Goal: Information Seeking & Learning: Learn about a topic

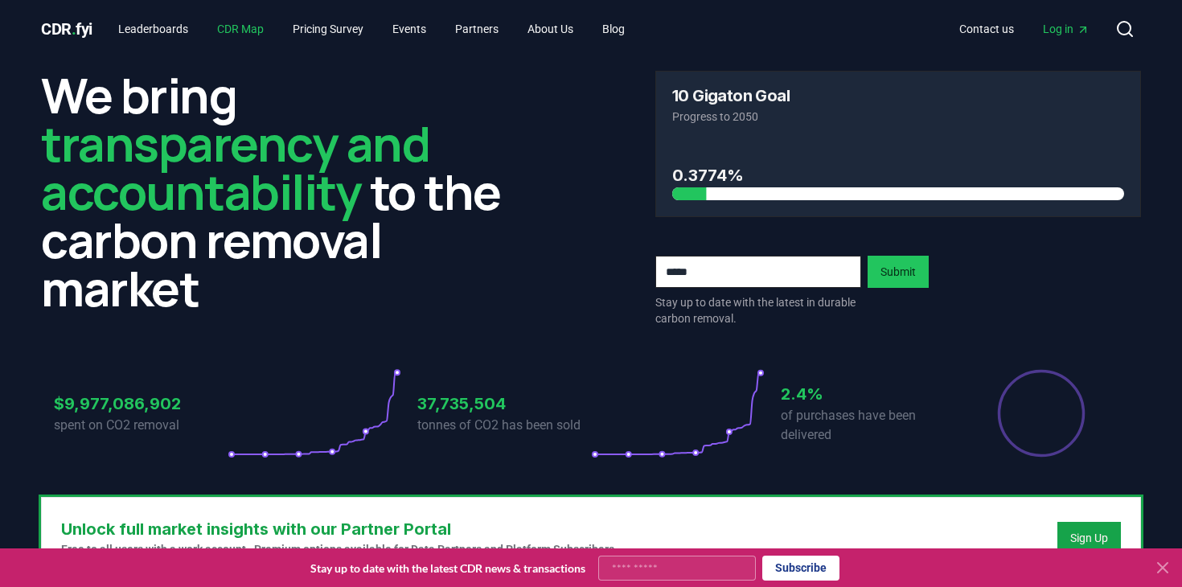
click at [244, 27] on link "CDR Map" at bounding box center [240, 28] width 72 height 29
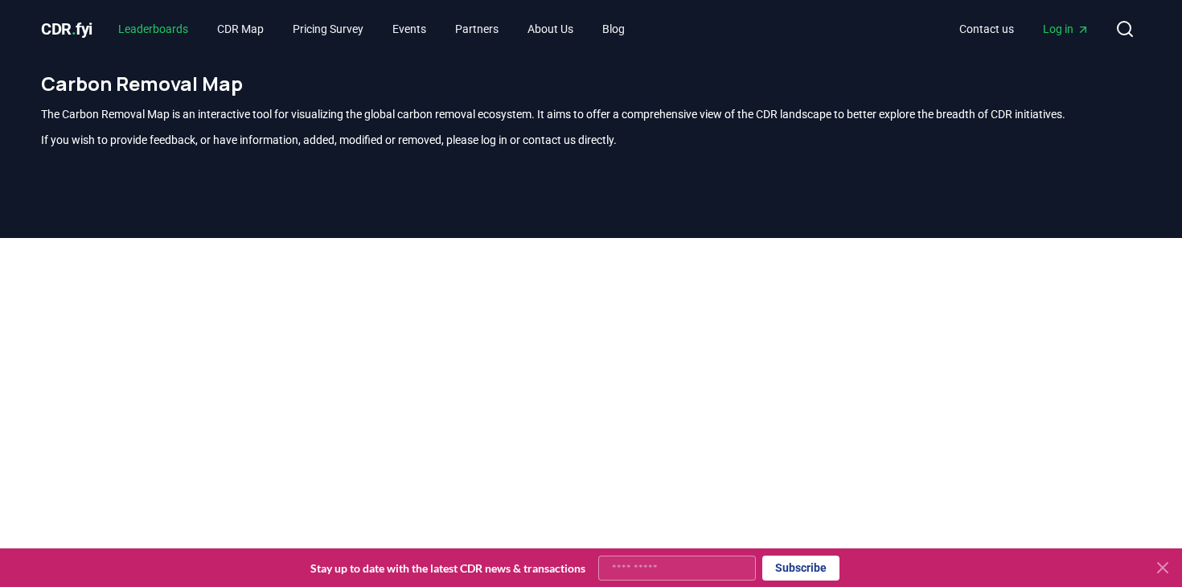
click at [183, 27] on link "Leaderboards" at bounding box center [153, 28] width 96 height 29
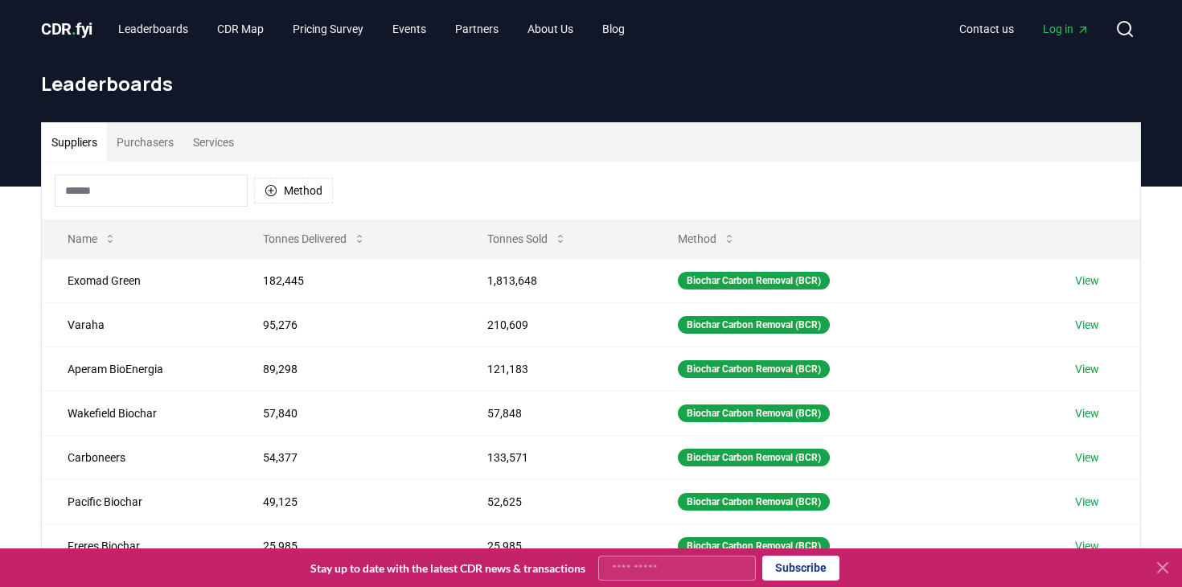
click at [173, 145] on button "Purchasers" at bounding box center [145, 142] width 76 height 39
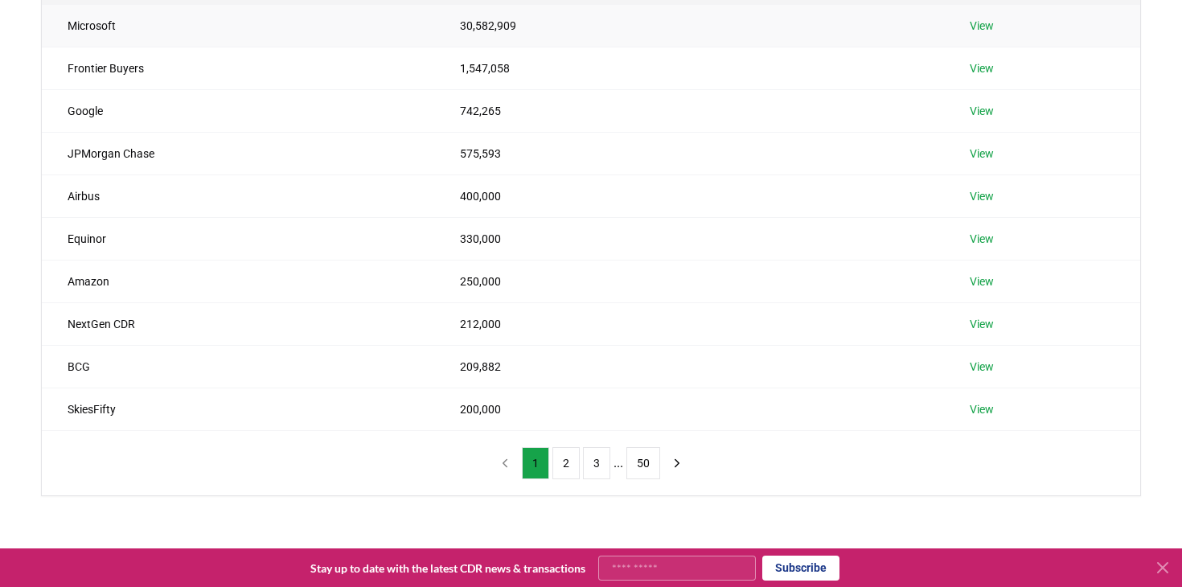
scroll to position [267, 0]
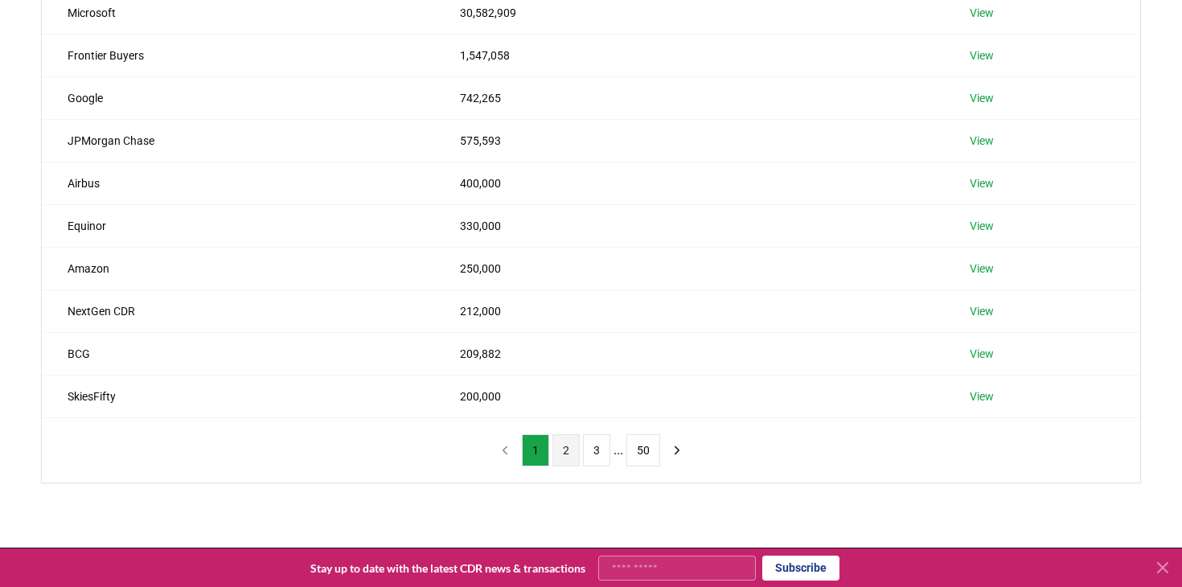
click at [564, 451] on button "2" at bounding box center [565, 450] width 27 height 32
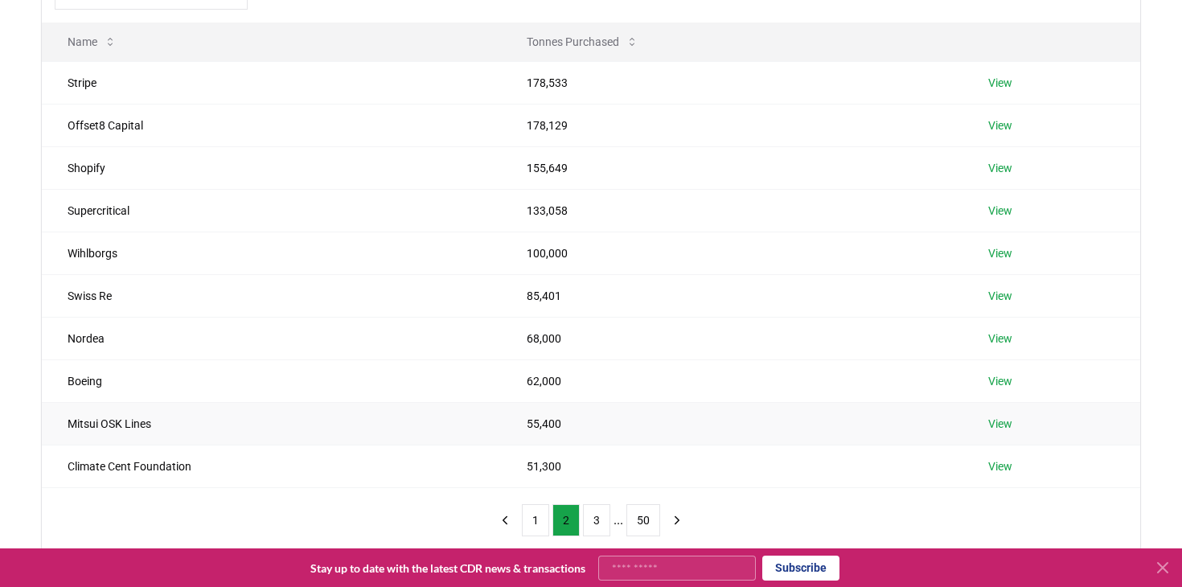
scroll to position [208, 0]
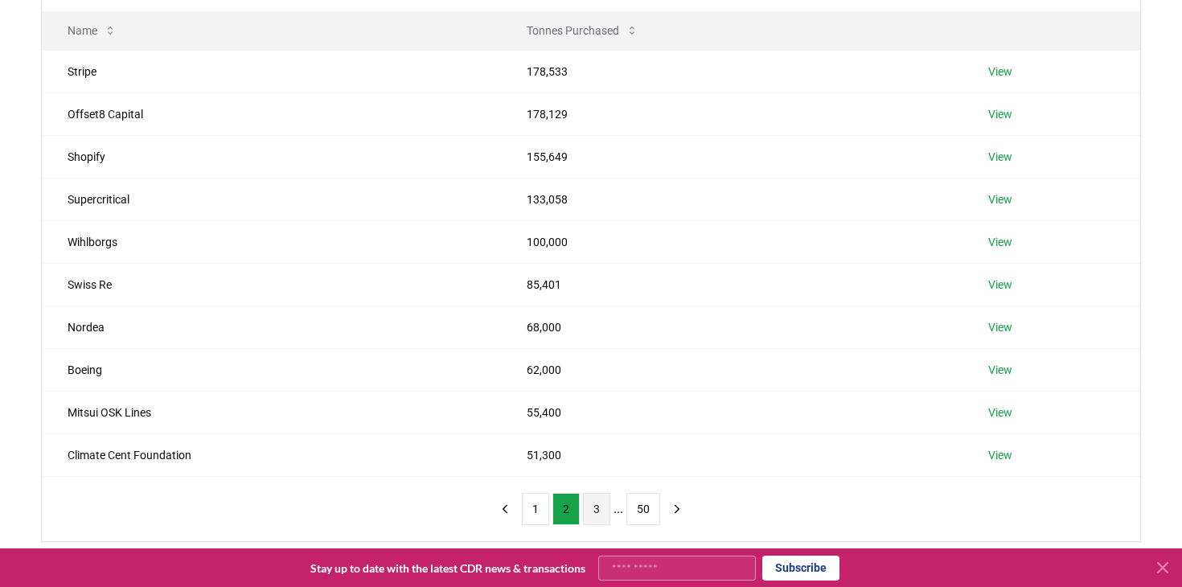
click at [596, 508] on button "3" at bounding box center [596, 509] width 27 height 32
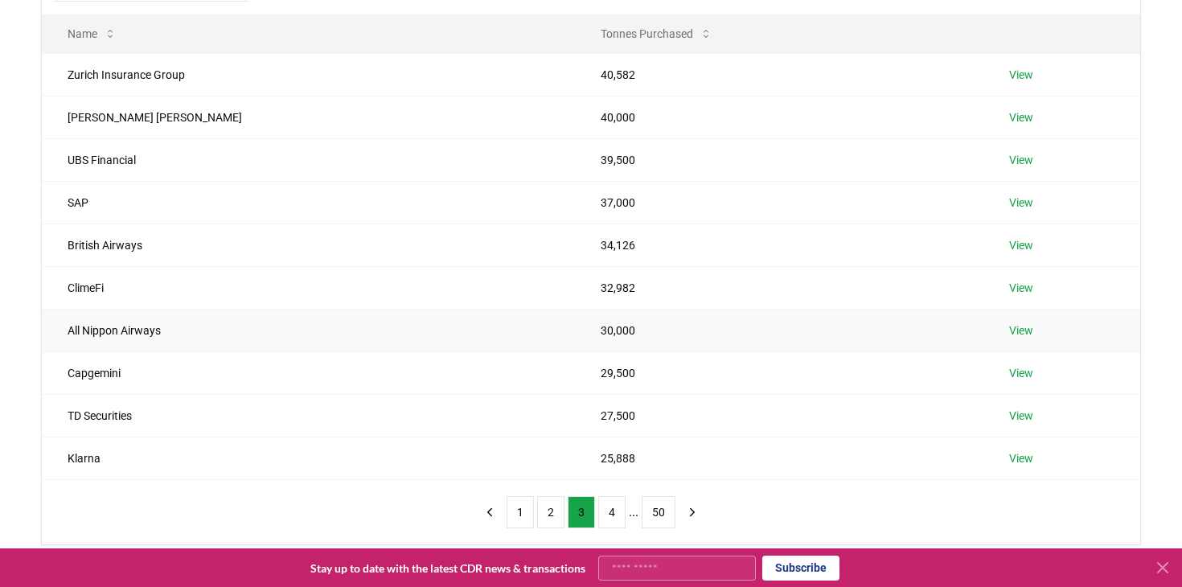
scroll to position [221, 0]
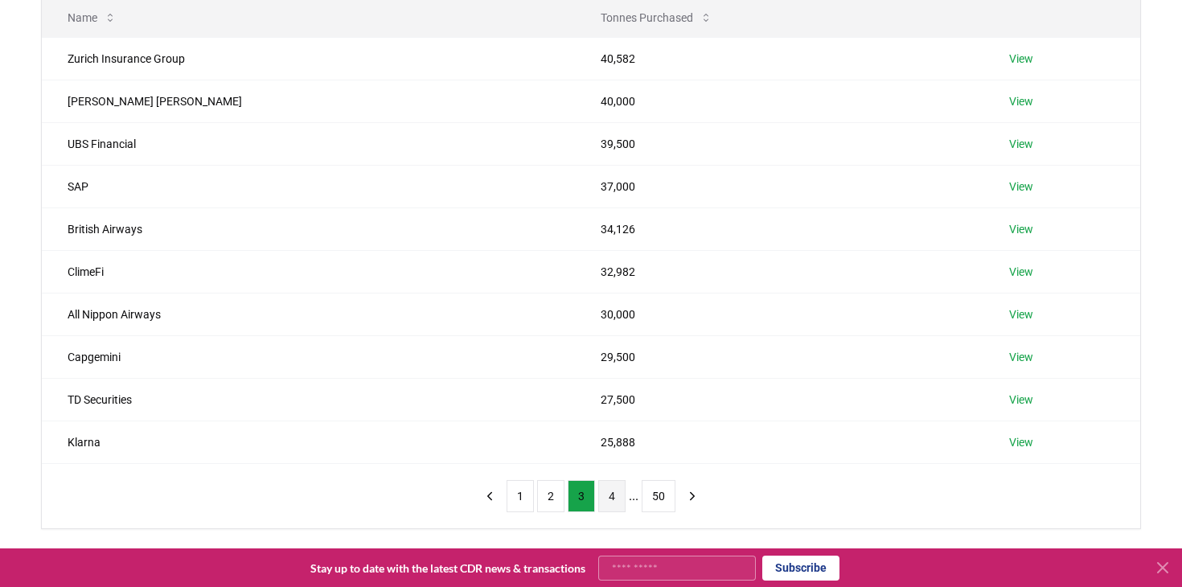
click at [607, 493] on button "4" at bounding box center [611, 496] width 27 height 32
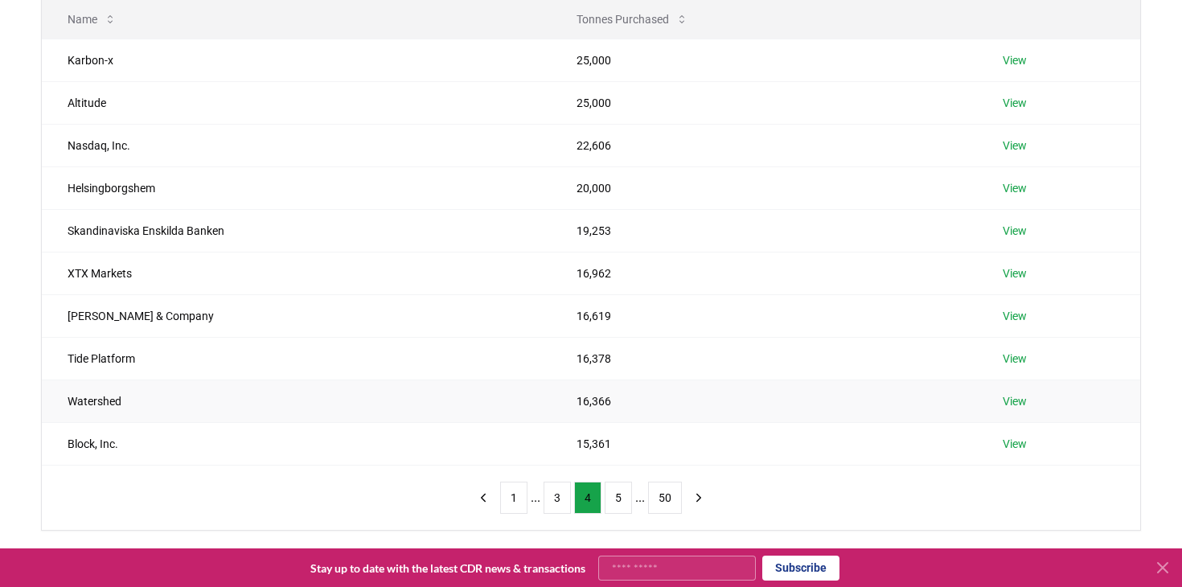
scroll to position [227, 0]
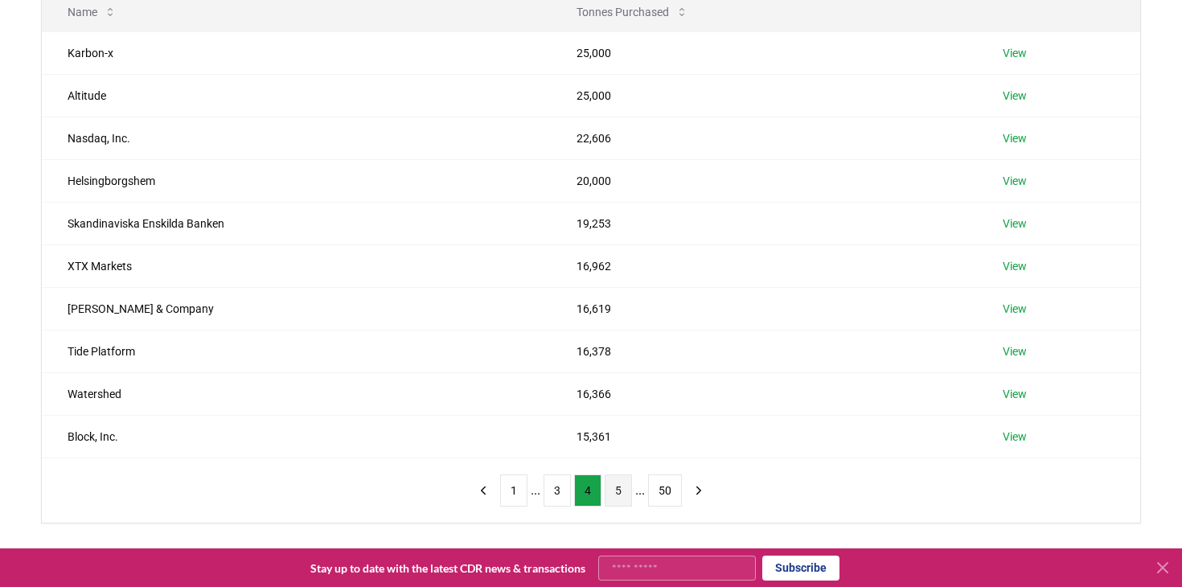
click at [618, 483] on button "5" at bounding box center [617, 490] width 27 height 32
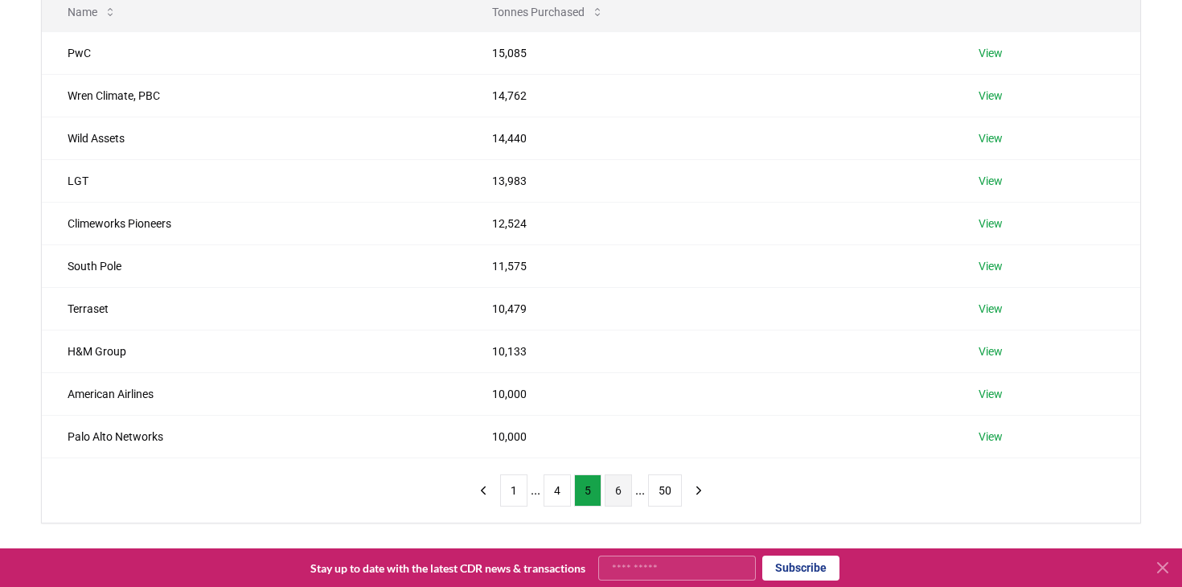
click at [625, 490] on button "6" at bounding box center [617, 490] width 27 height 32
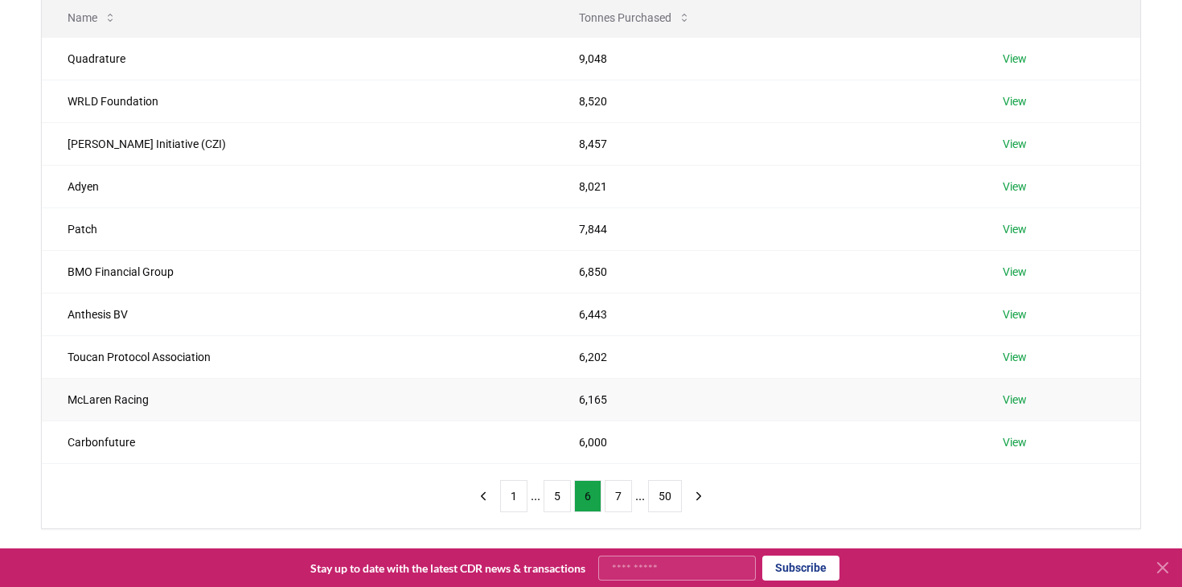
scroll to position [223, 0]
click at [616, 497] on button "7" at bounding box center [617, 494] width 27 height 32
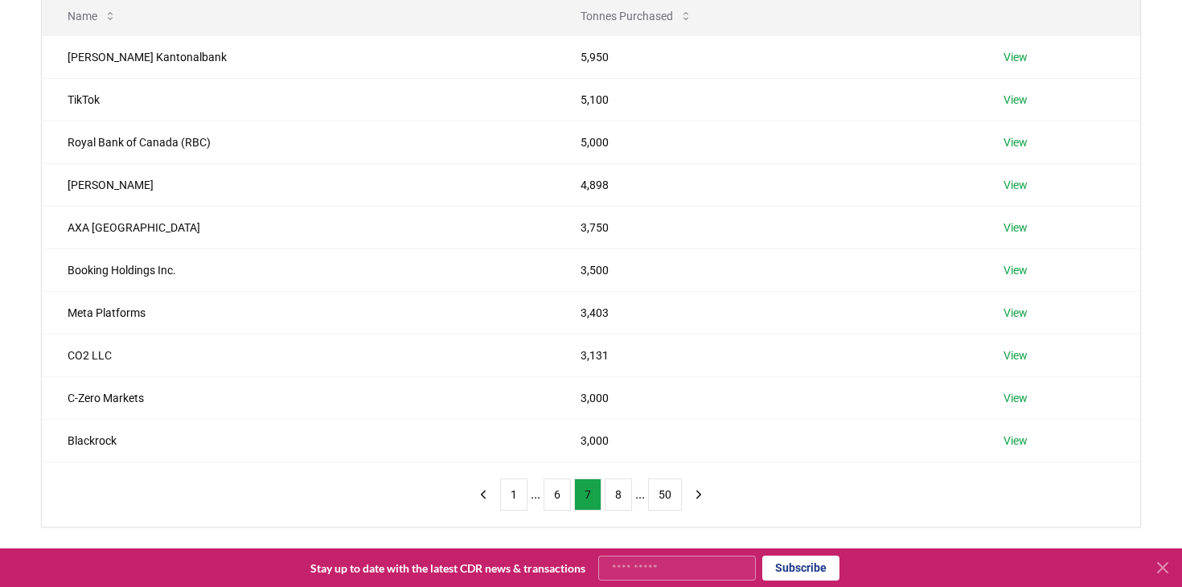
scroll to position [215, 0]
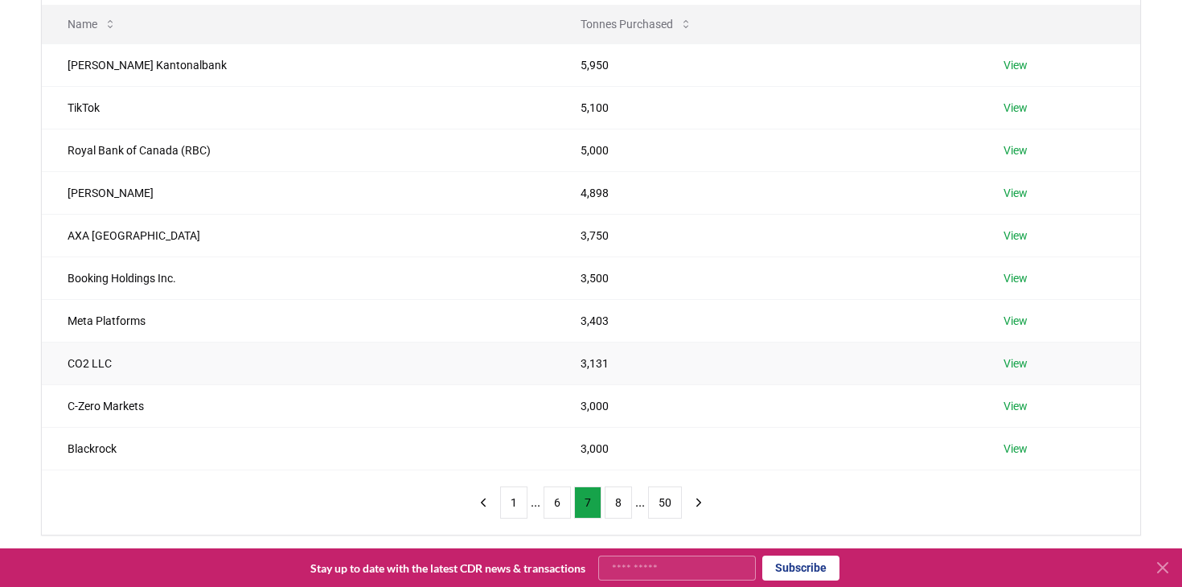
click at [293, 374] on td "CO2 LLC" at bounding box center [298, 363] width 513 height 43
click at [321, 272] on td "Booking Holdings Inc." at bounding box center [298, 277] width 513 height 43
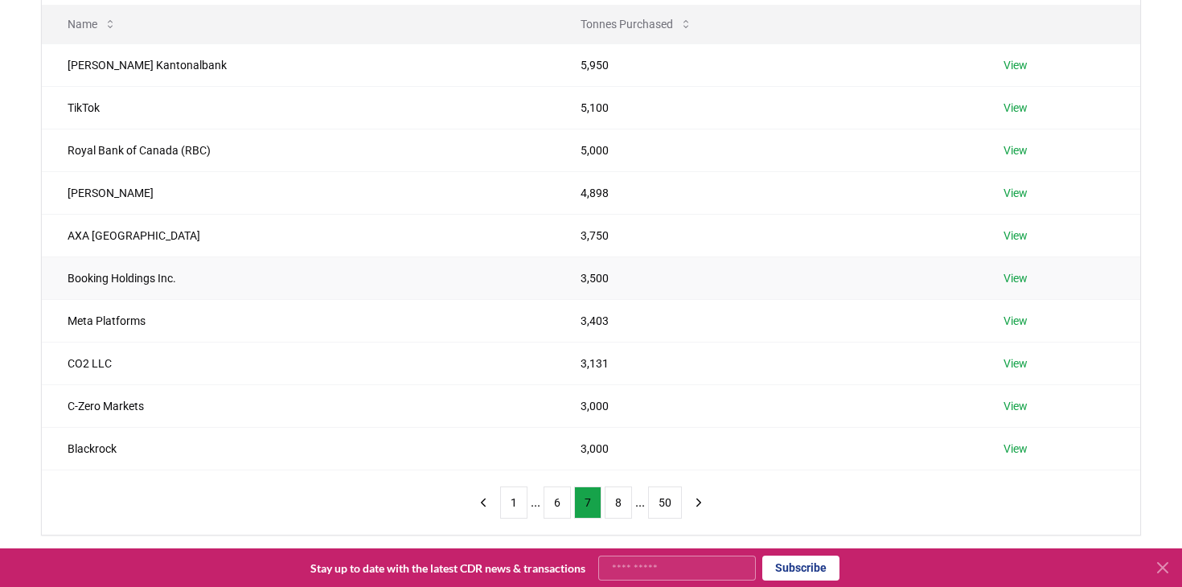
click at [321, 272] on td "Booking Holdings Inc." at bounding box center [298, 277] width 513 height 43
click at [322, 236] on td "AXA Switzerland" at bounding box center [298, 235] width 513 height 43
click at [321, 206] on td "Verdane" at bounding box center [298, 192] width 513 height 43
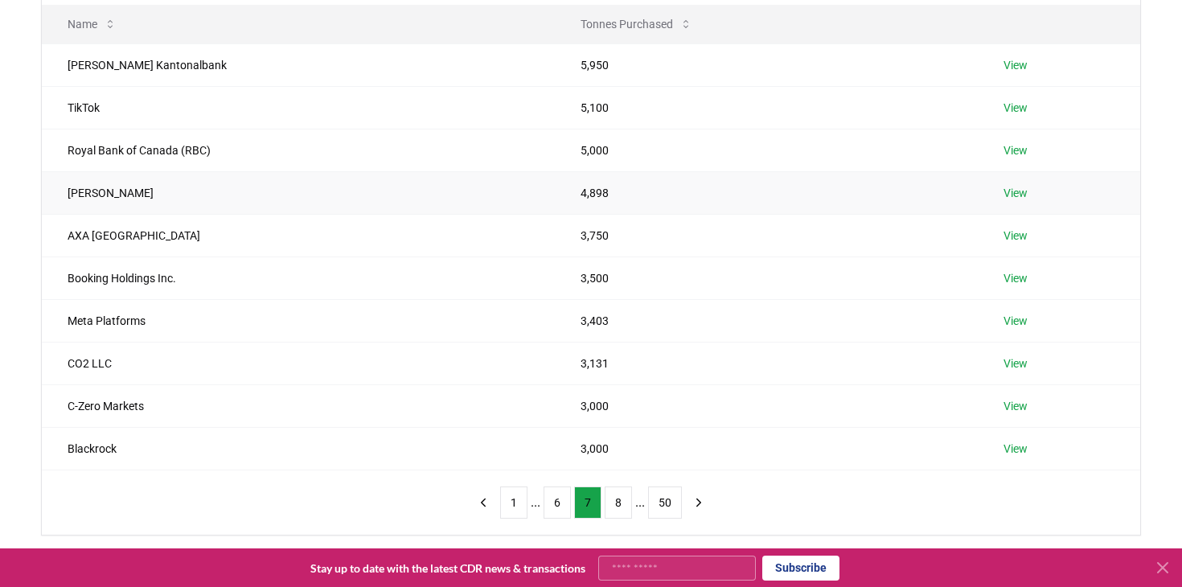
click at [321, 206] on td "Verdane" at bounding box center [298, 192] width 513 height 43
click at [1020, 152] on link "View" at bounding box center [1015, 150] width 24 height 16
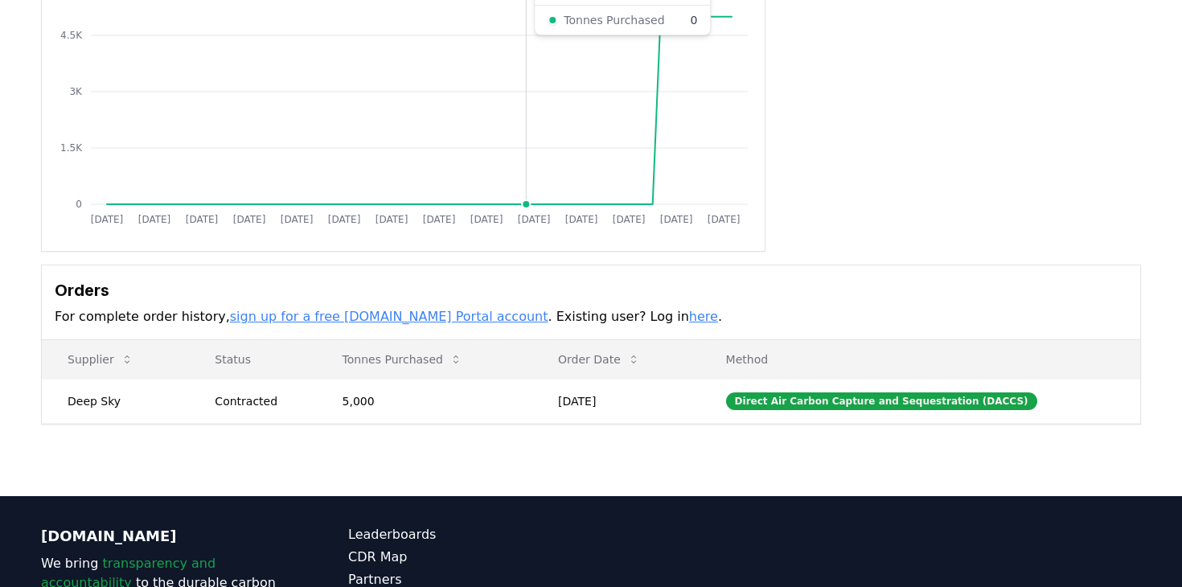
scroll to position [215, 0]
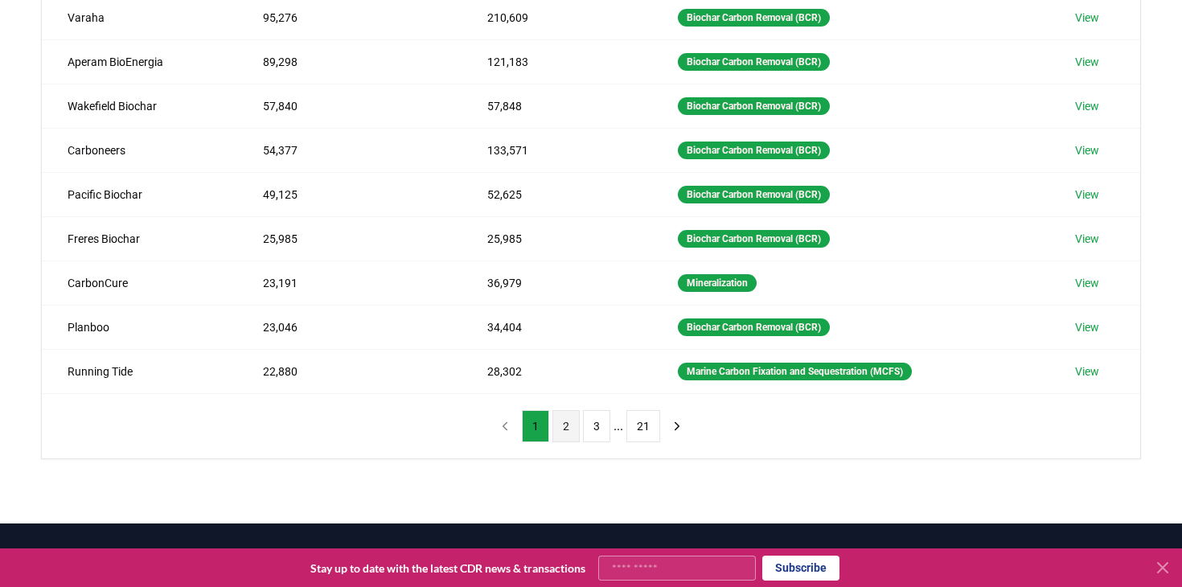
scroll to position [334, 0]
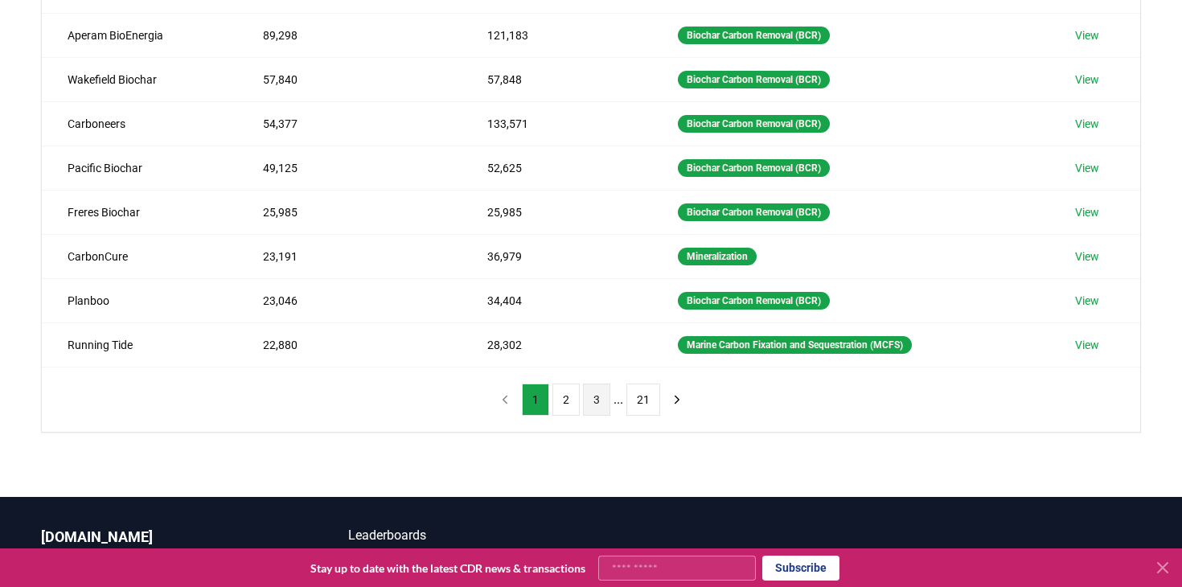
click at [597, 398] on button "3" at bounding box center [596, 399] width 27 height 32
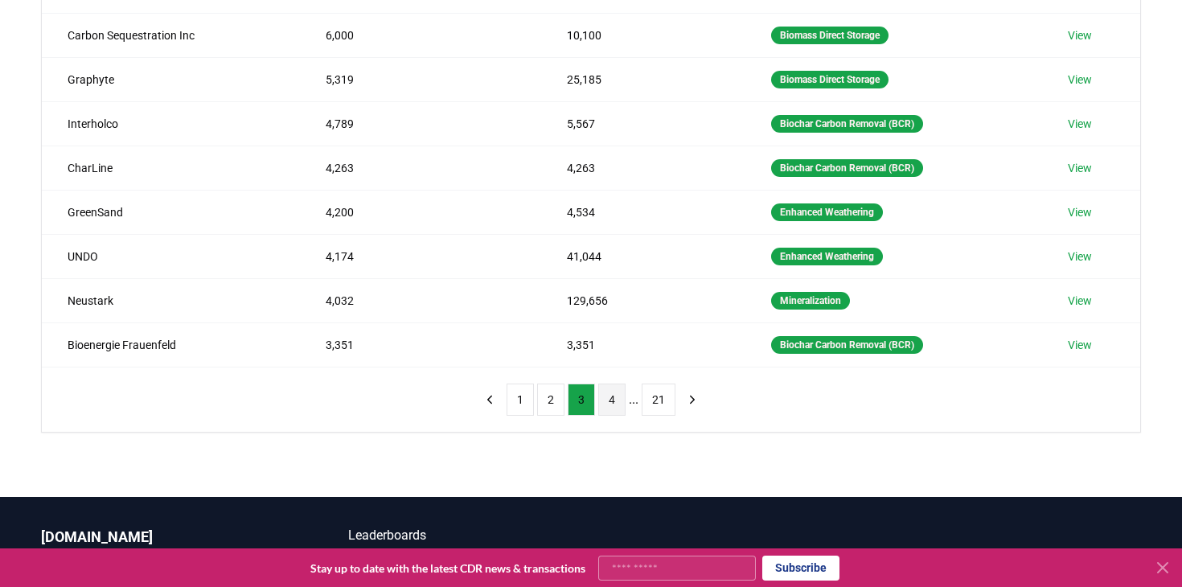
click at [612, 398] on button "4" at bounding box center [611, 399] width 27 height 32
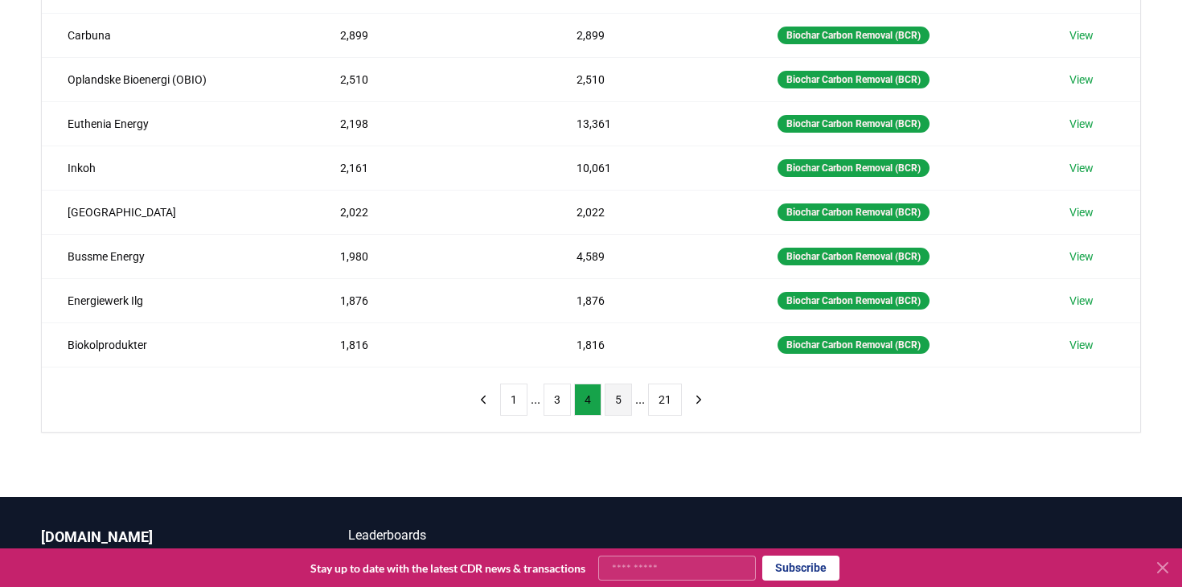
click at [627, 399] on button "5" at bounding box center [617, 399] width 27 height 32
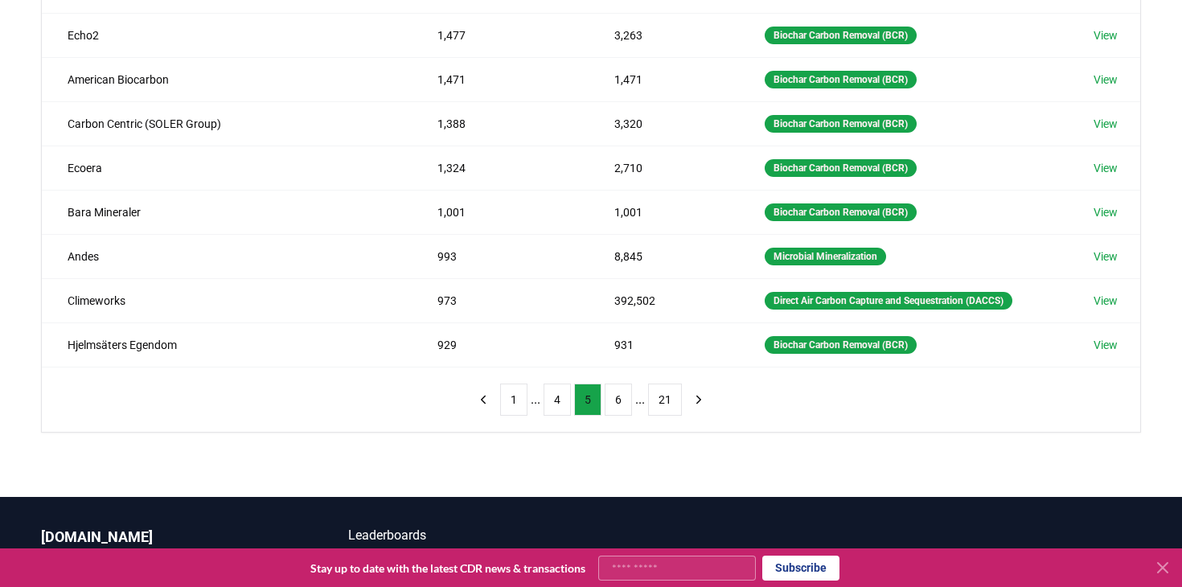
click at [627, 399] on button "6" at bounding box center [617, 399] width 27 height 32
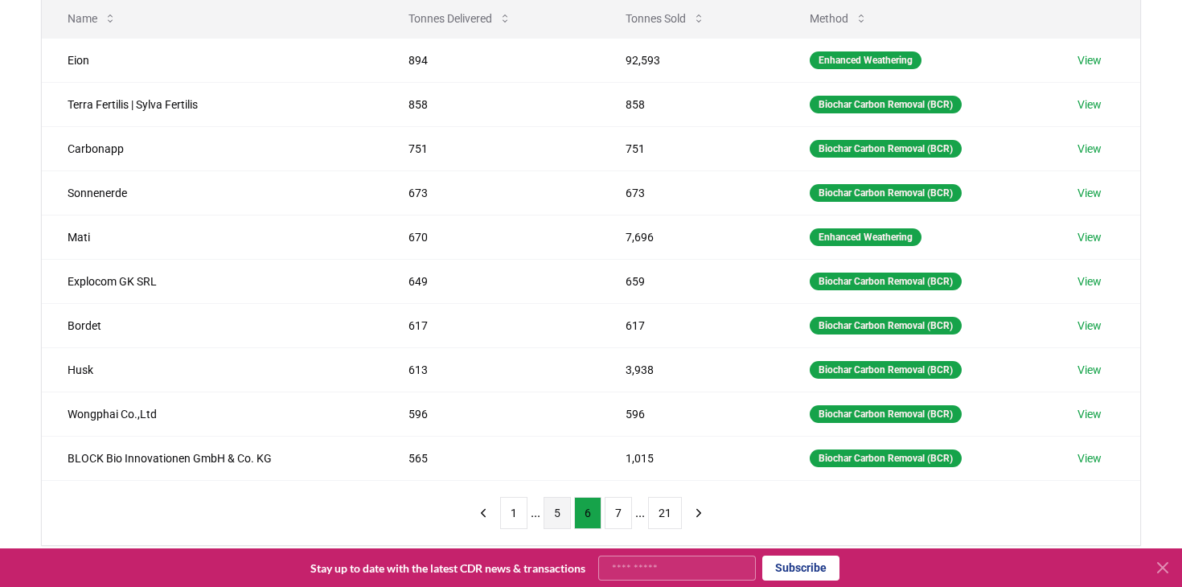
scroll to position [227, 0]
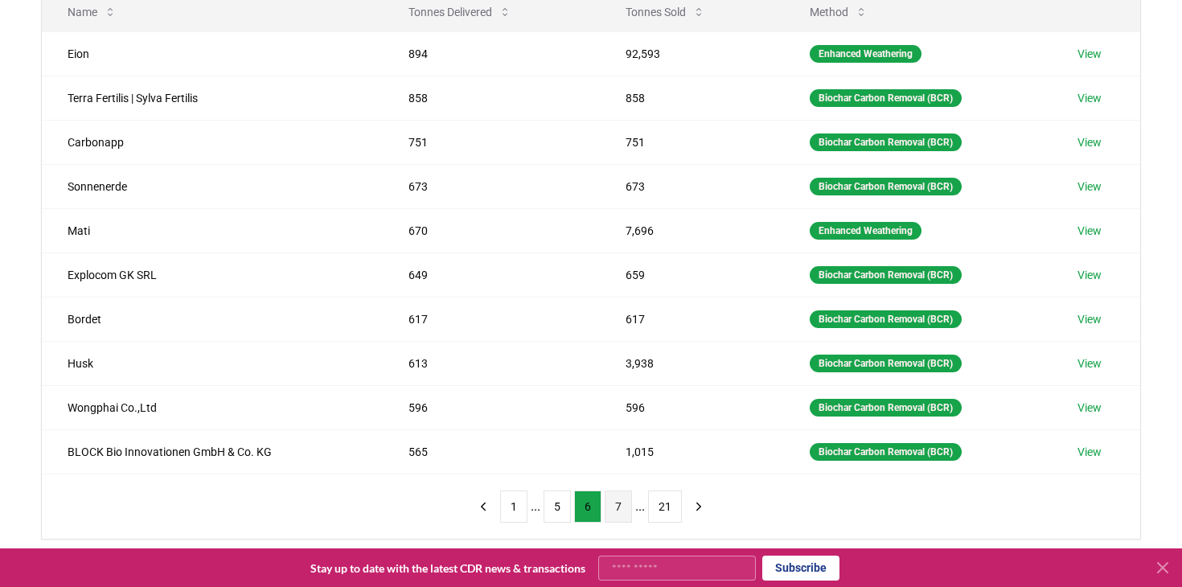
click at [623, 498] on button "7" at bounding box center [617, 506] width 27 height 32
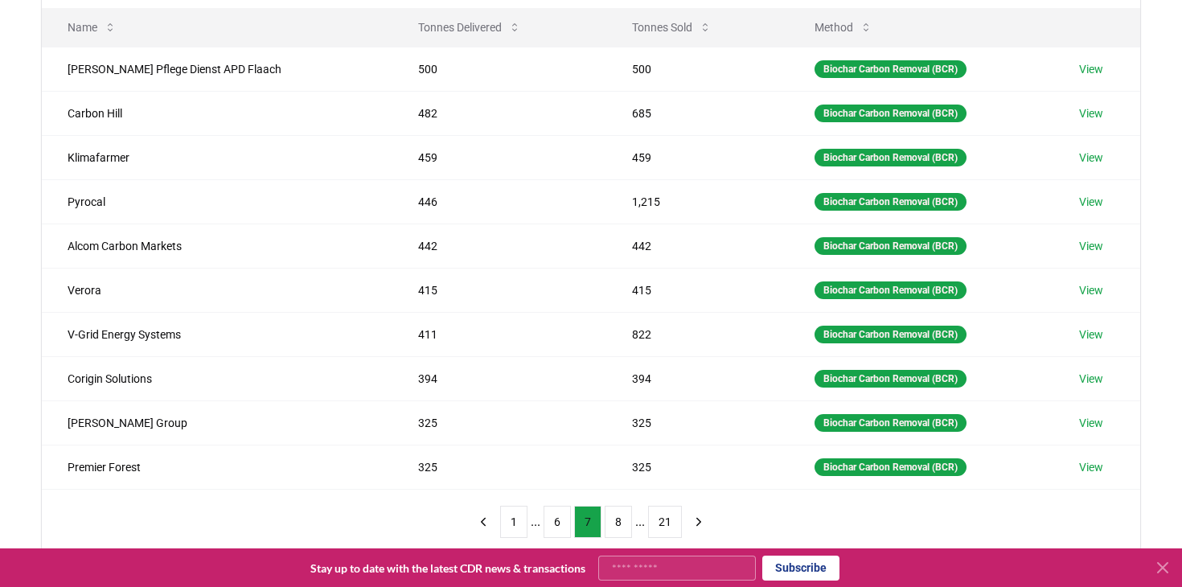
scroll to position [216, 0]
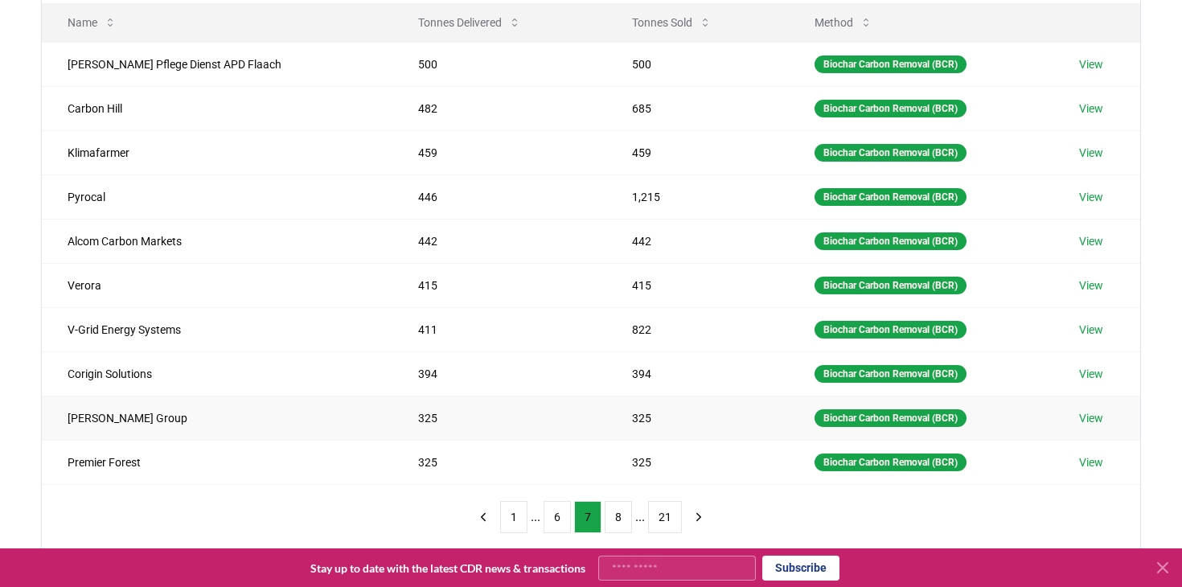
click at [57, 418] on td "Jeffries Group" at bounding box center [217, 417] width 350 height 44
copy td "Jeffries Group"
click at [615, 514] on button "8" at bounding box center [617, 517] width 27 height 32
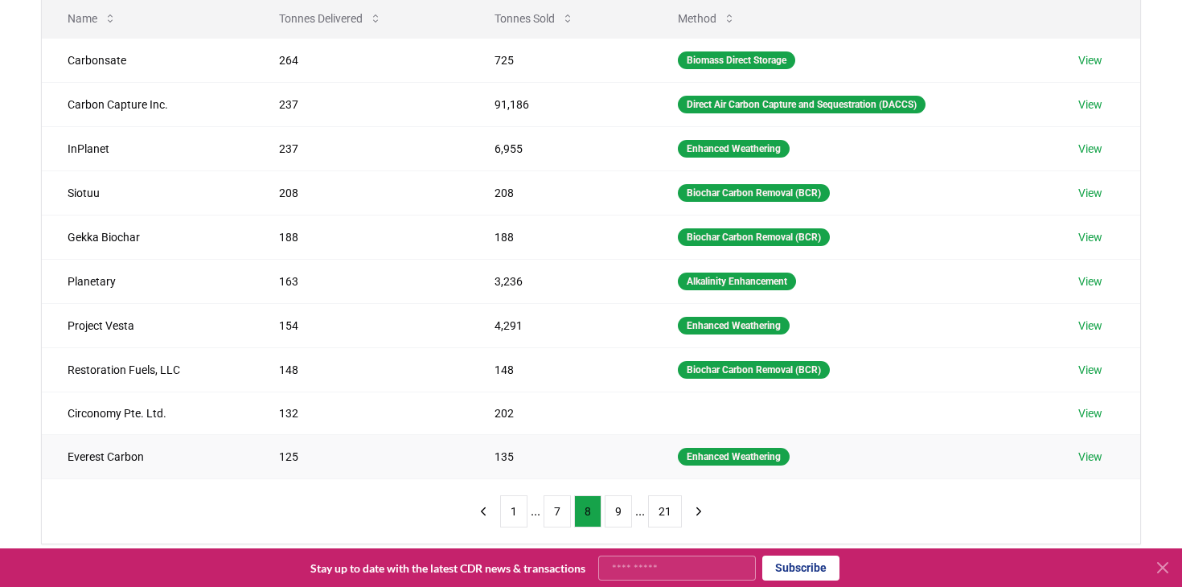
scroll to position [223, 0]
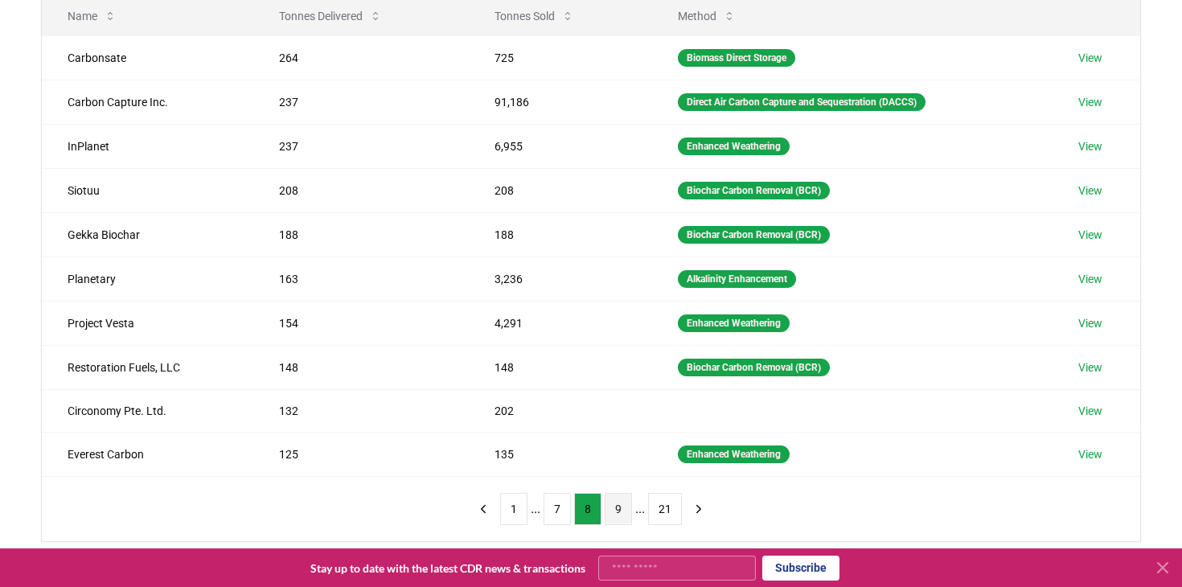
click at [617, 502] on button "9" at bounding box center [617, 509] width 27 height 32
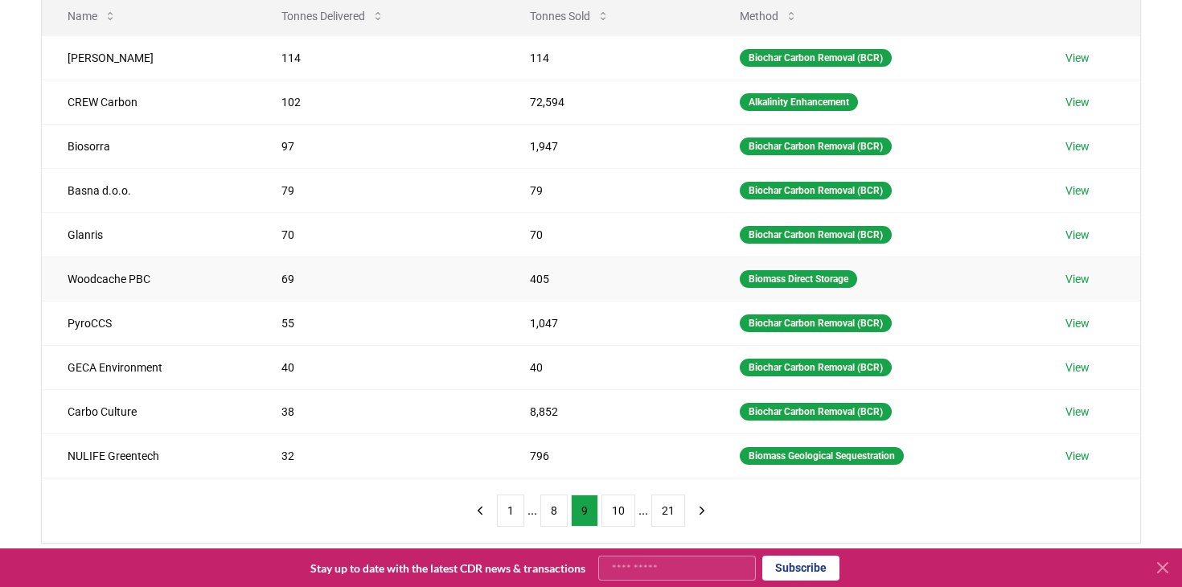
scroll to position [195, 0]
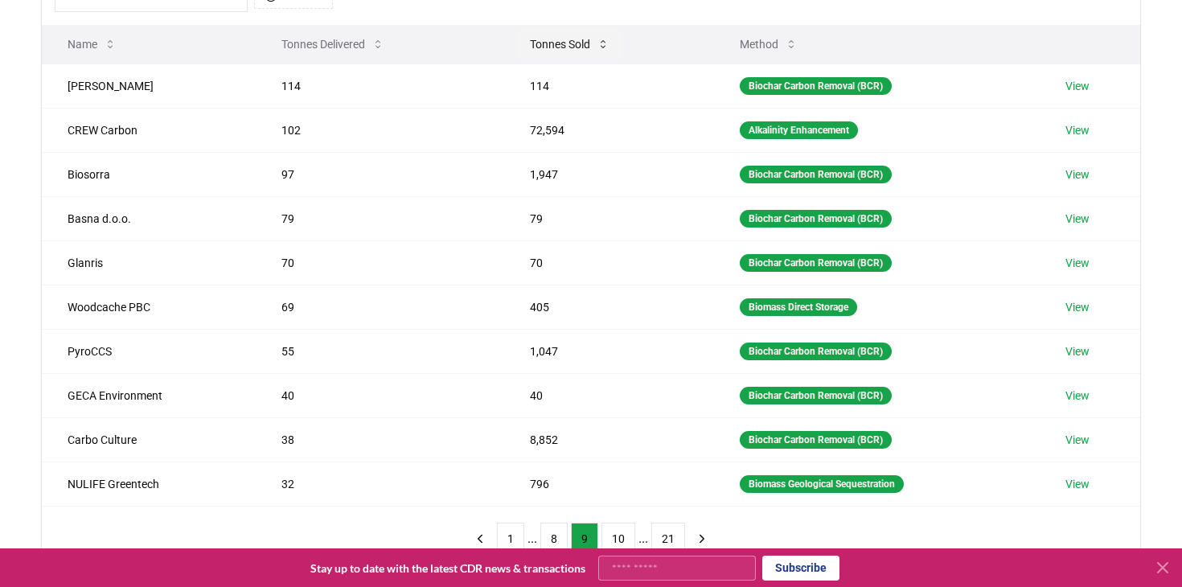
click at [569, 46] on button "Tonnes Sold" at bounding box center [569, 44] width 105 height 32
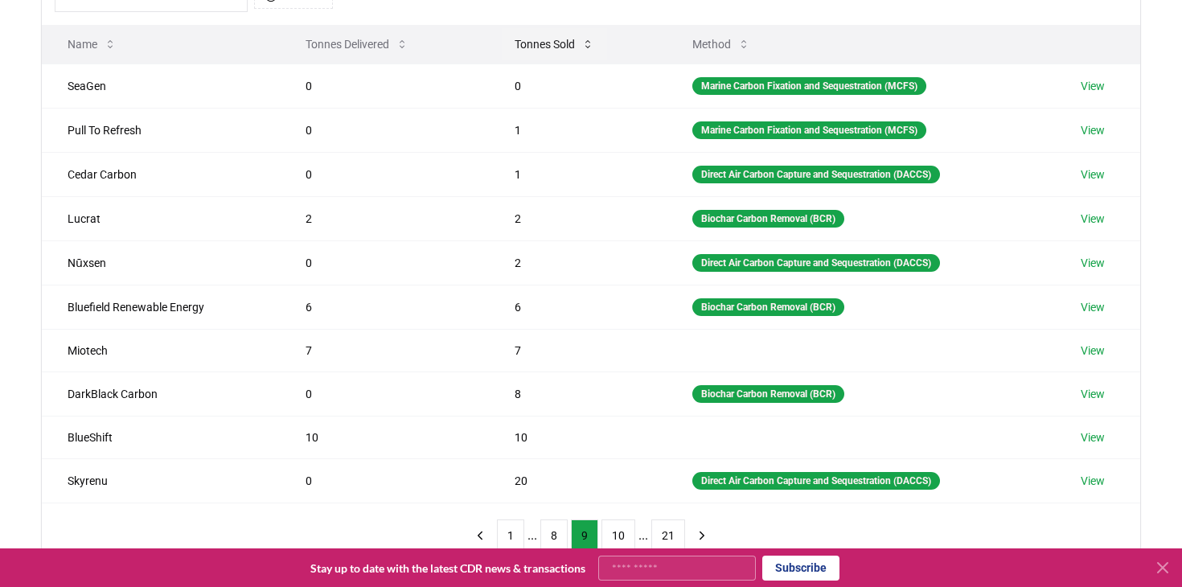
click at [569, 46] on button "Tonnes Sold" at bounding box center [554, 44] width 105 height 32
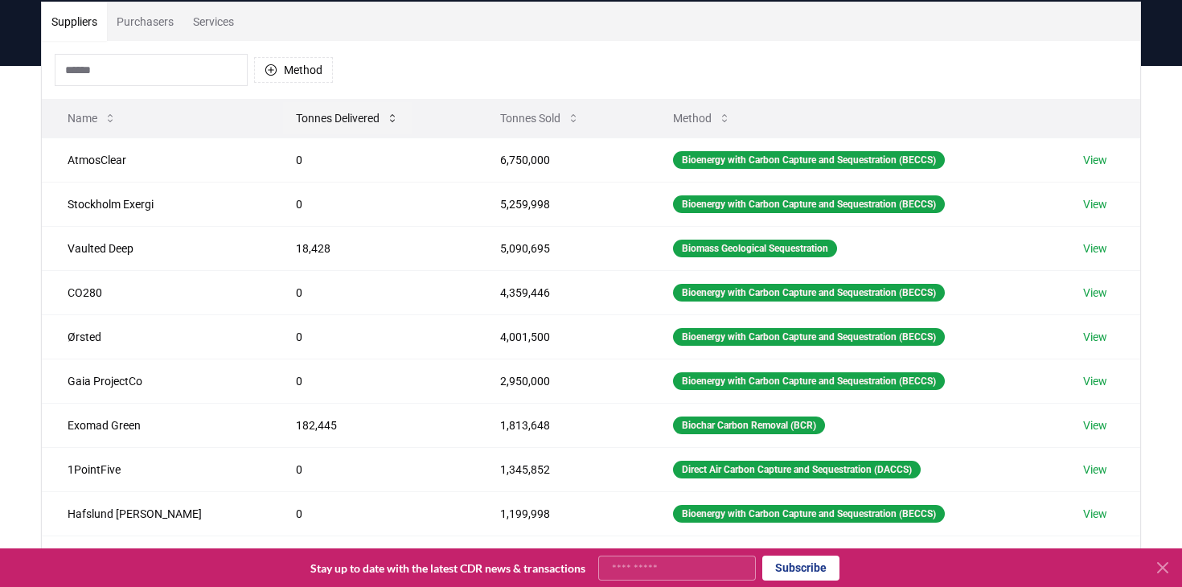
scroll to position [107, 0]
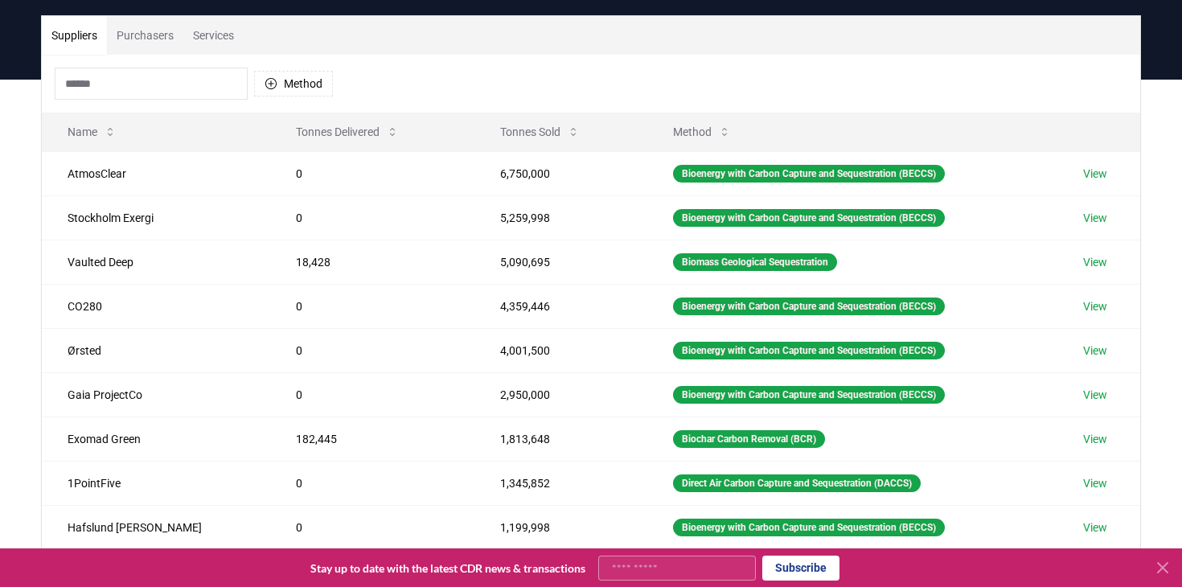
click at [161, 43] on button "Purchasers" at bounding box center [145, 35] width 76 height 39
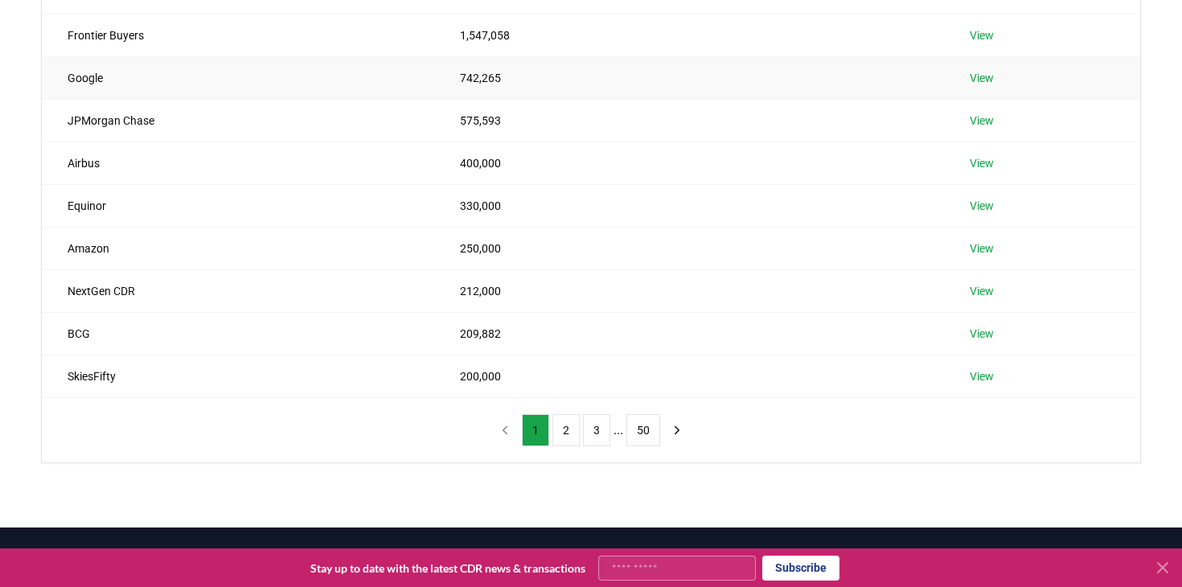
scroll to position [331, 0]
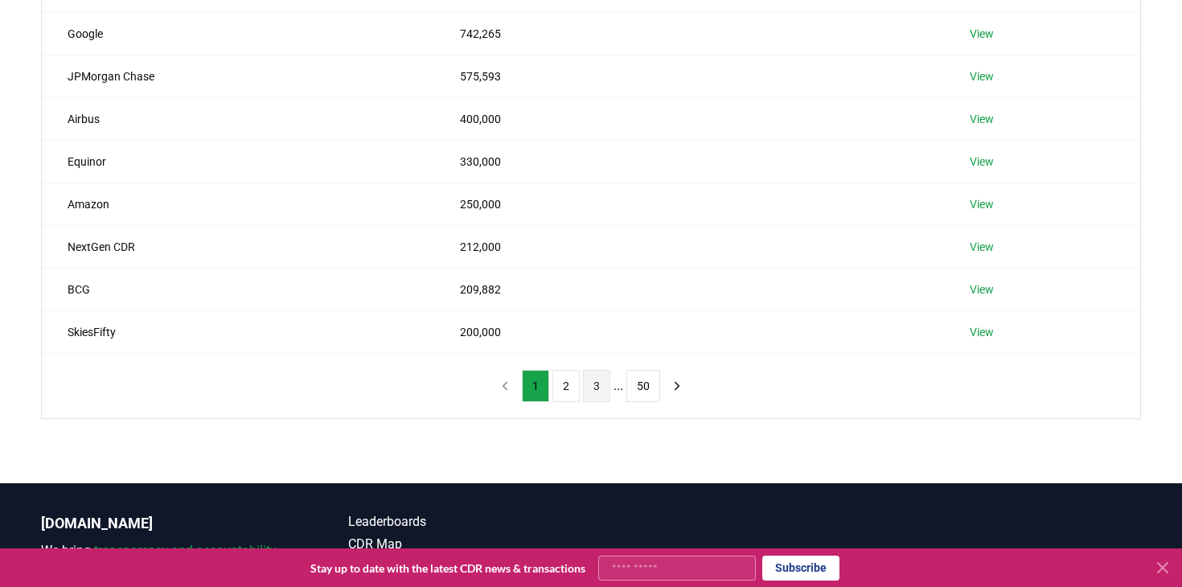
click at [606, 387] on button "3" at bounding box center [596, 386] width 27 height 32
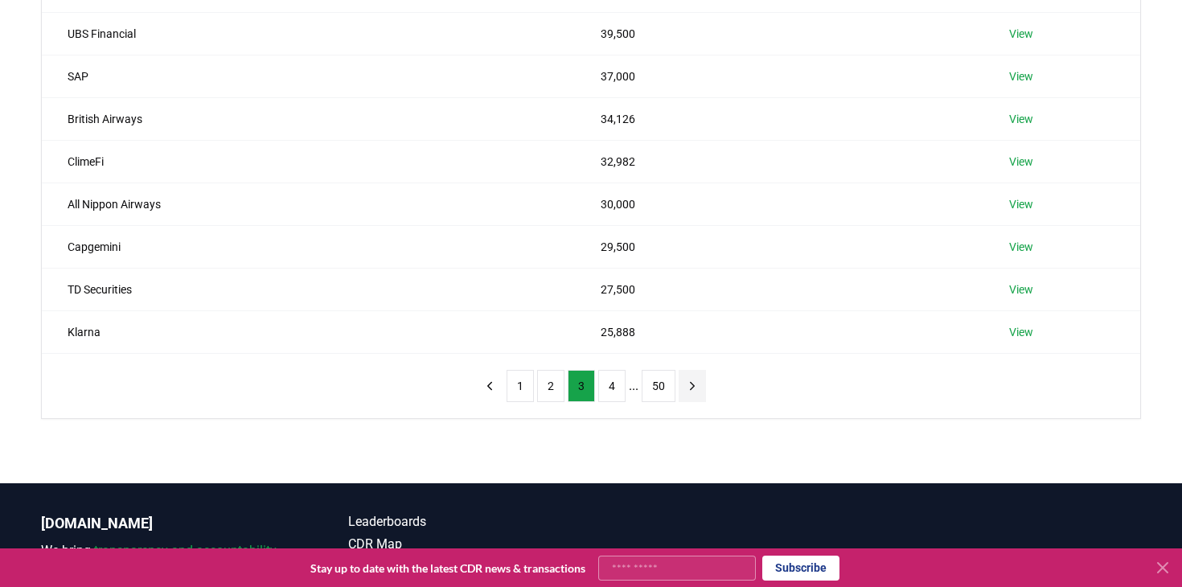
click at [698, 385] on icon "next page" at bounding box center [692, 386] width 14 height 14
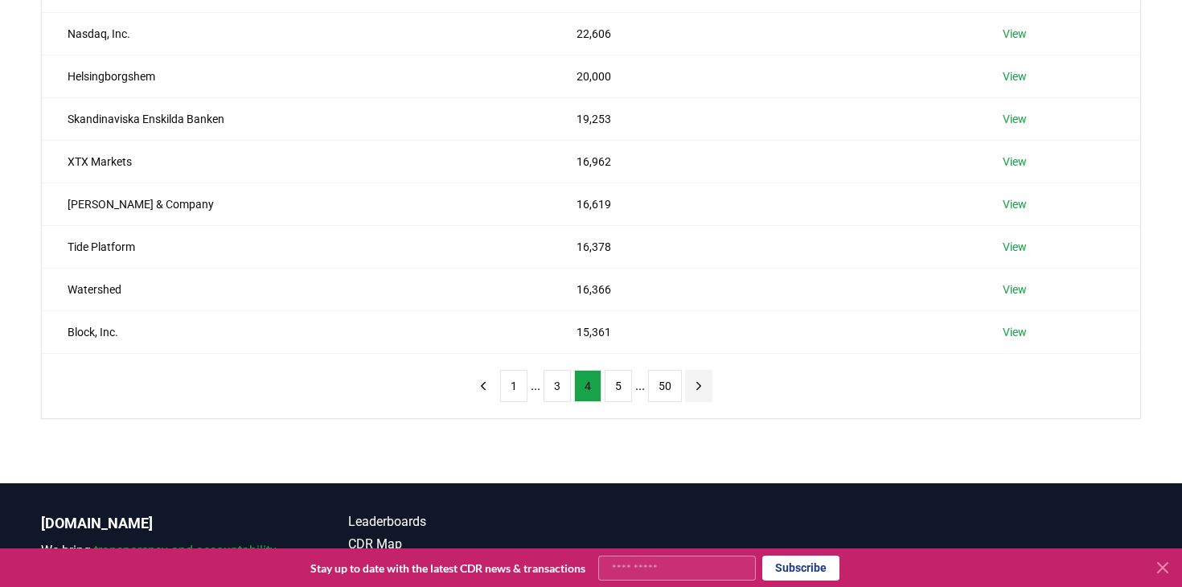
click at [698, 385] on icon "next page" at bounding box center [698, 386] width 14 height 14
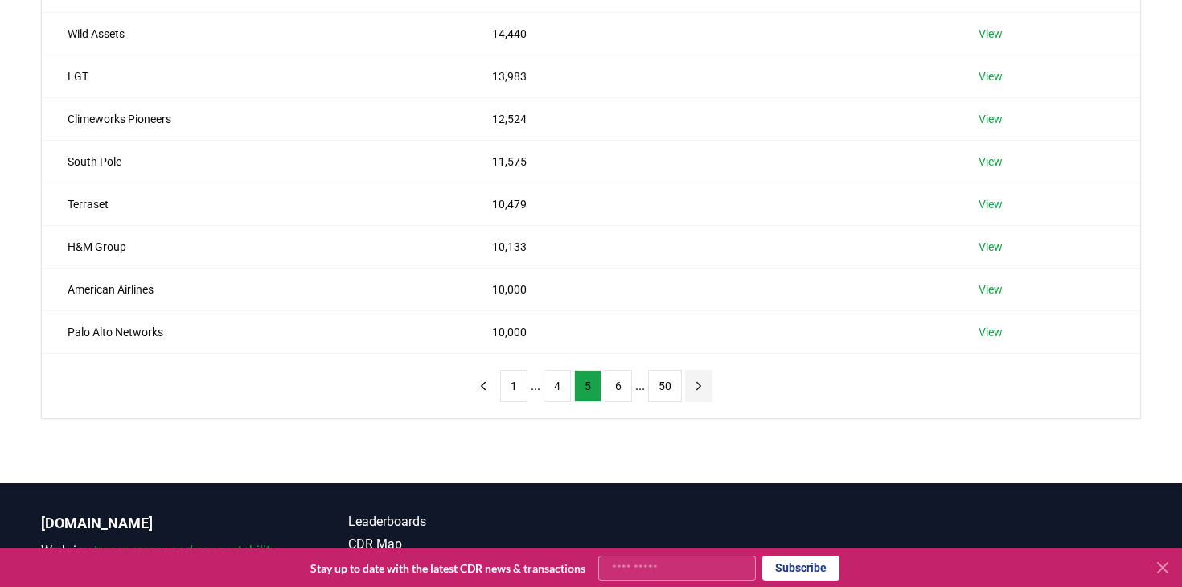
click at [698, 385] on icon "next page" at bounding box center [698, 386] width 14 height 14
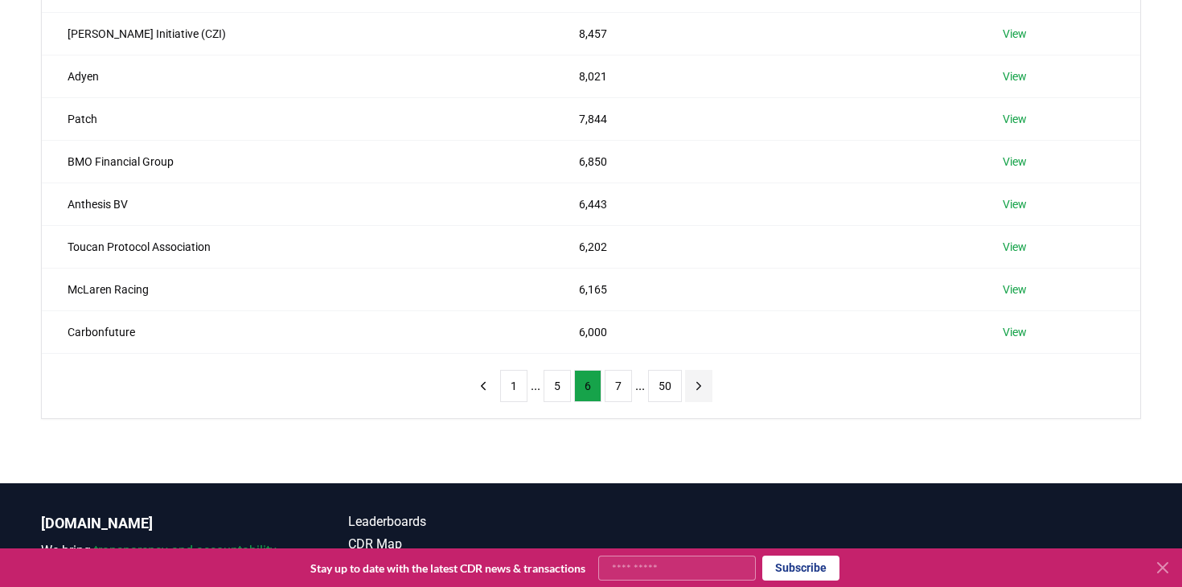
click at [698, 385] on icon "next page" at bounding box center [698, 386] width 14 height 14
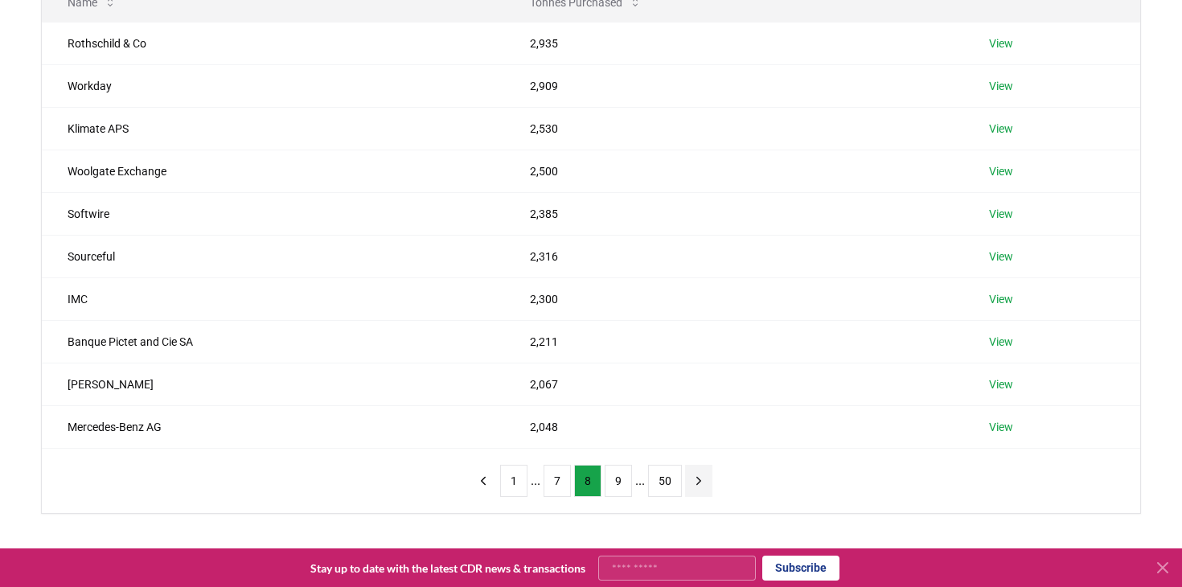
scroll to position [238, 0]
click at [697, 475] on icon "next page" at bounding box center [698, 479] width 14 height 14
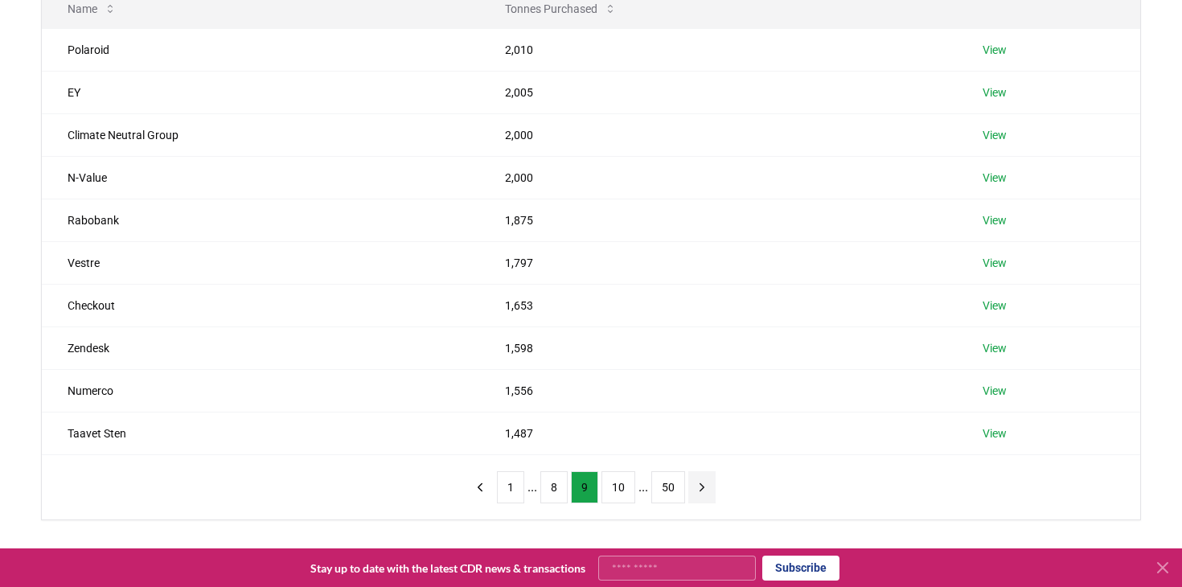
scroll to position [232, 0]
click at [697, 476] on button "next page" at bounding box center [701, 485] width 27 height 32
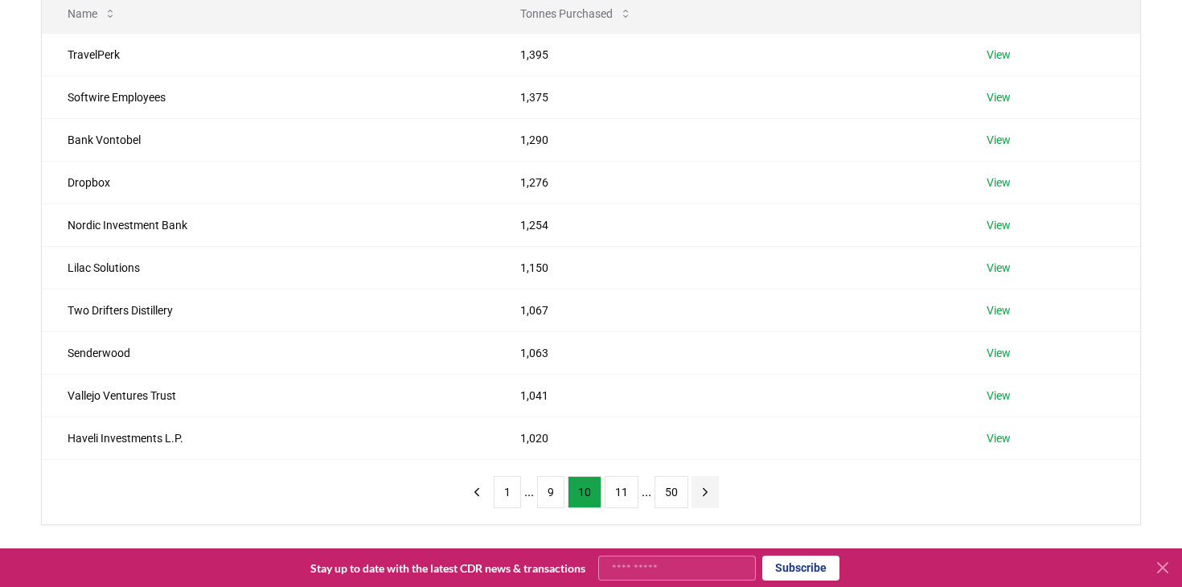
scroll to position [228, 0]
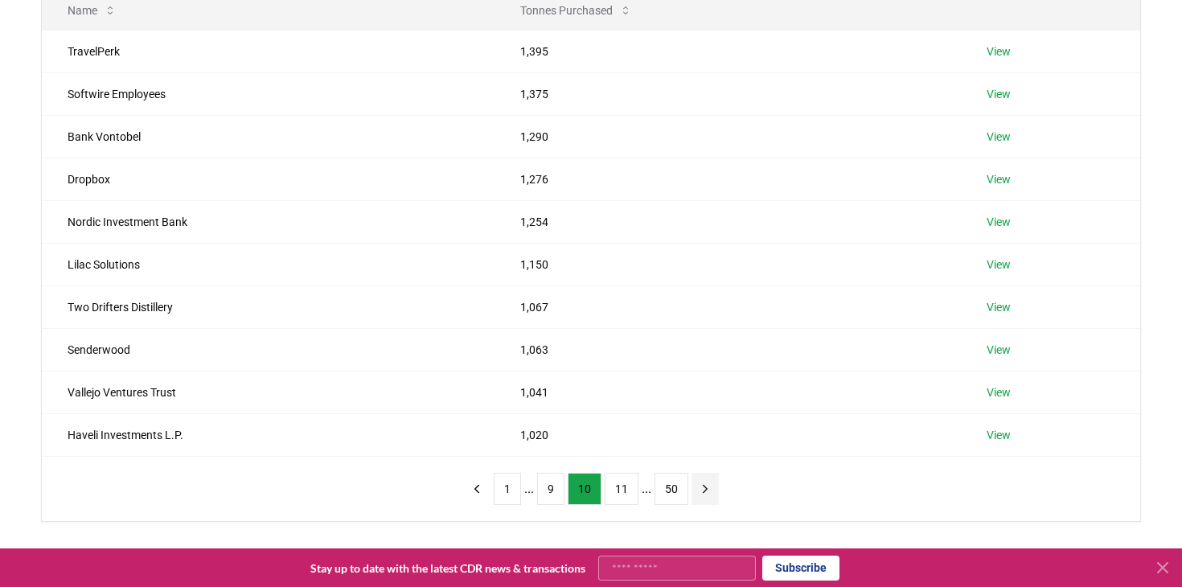
click at [697, 476] on button "next page" at bounding box center [704, 489] width 27 height 32
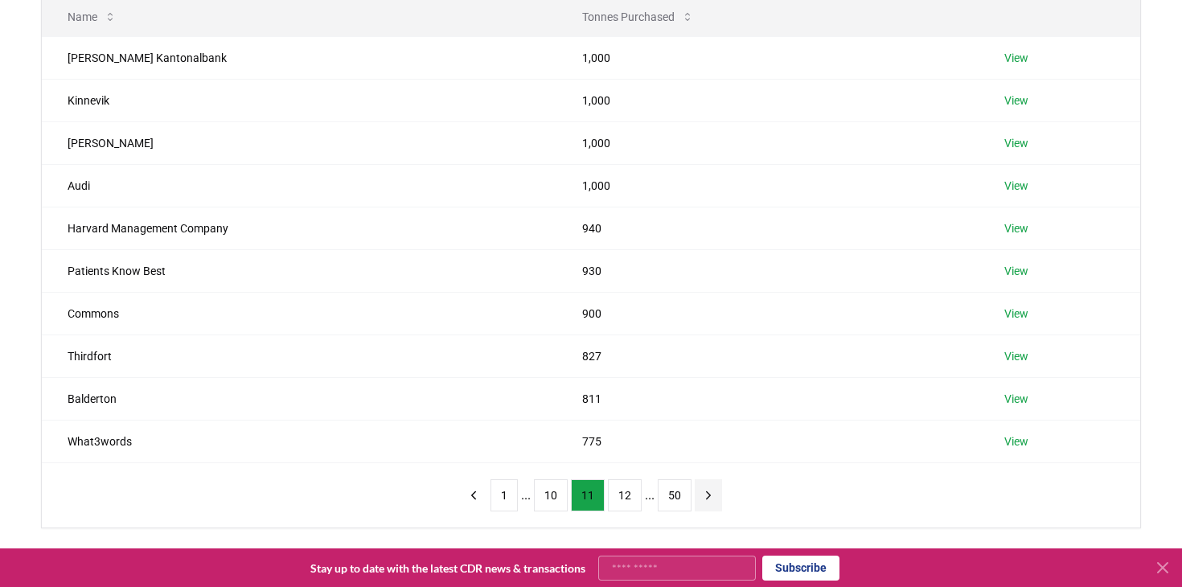
scroll to position [218, 0]
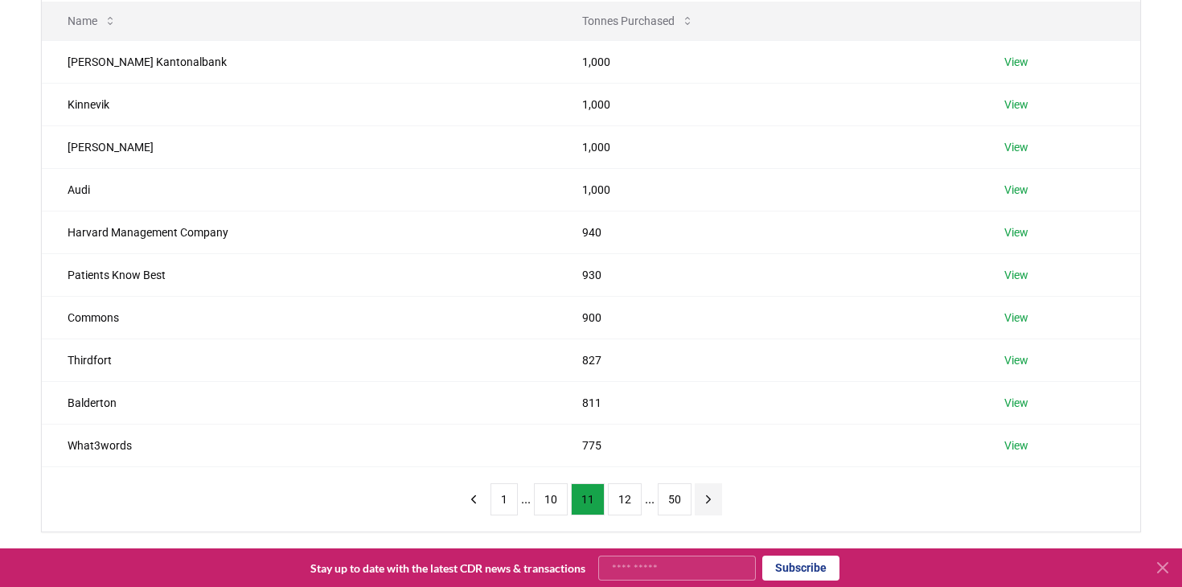
click at [703, 500] on icon "next page" at bounding box center [708, 499] width 14 height 14
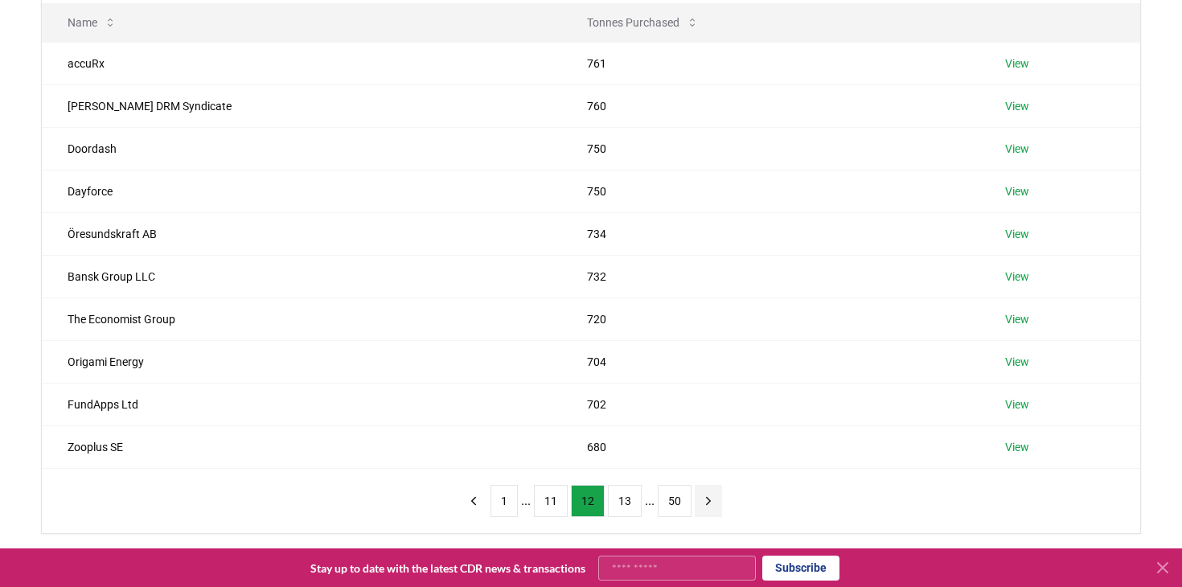
scroll to position [217, 0]
click at [20, 359] on div "Suppliers Purchasers Services Name Tonnes Purchased accuRx 761 View Eden Dao DR…" at bounding box center [591, 283] width 1182 height 628
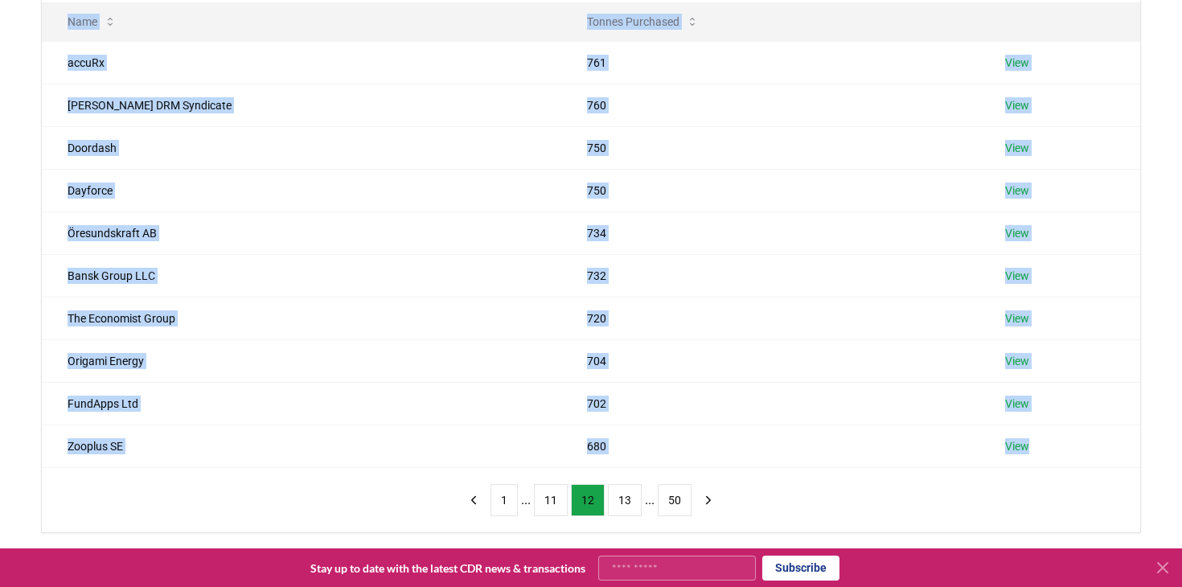
click at [20, 359] on div "Suppliers Purchasers Services Name Tonnes Purchased accuRx 761 View Eden Dao DR…" at bounding box center [591, 283] width 1182 height 628
click at [26, 359] on div "Suppliers Purchasers Services Name Tonnes Purchased accuRx 761 View Eden Dao DR…" at bounding box center [591, 283] width 1182 height 628
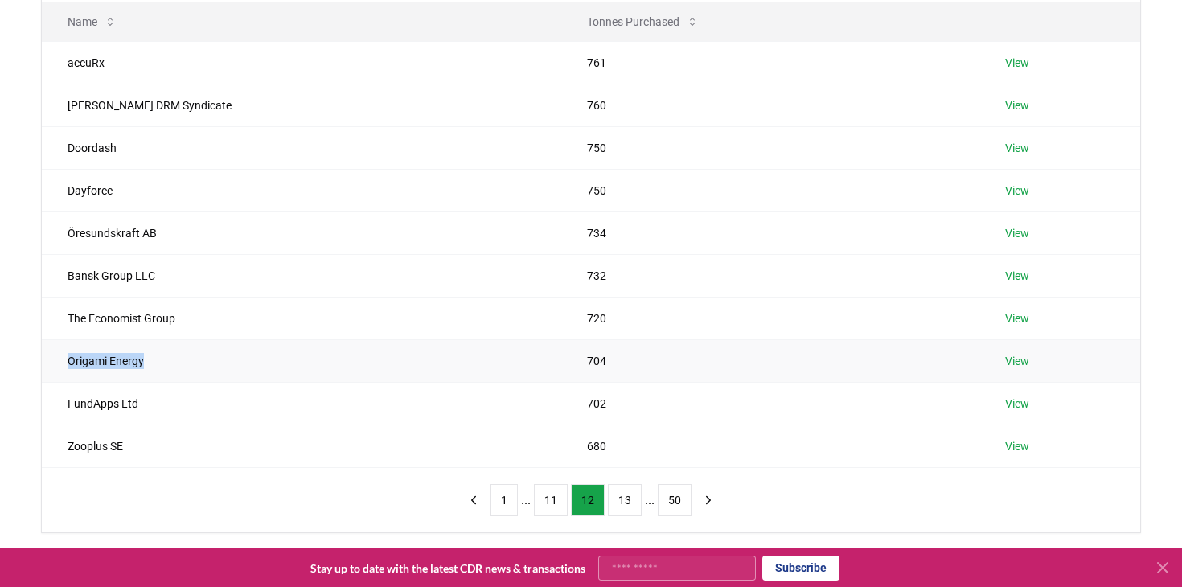
drag, startPoint x: 60, startPoint y: 360, endPoint x: 165, endPoint y: 368, distance: 104.8
click at [165, 368] on td "Origami Energy" at bounding box center [301, 360] width 519 height 43
copy td "Origami Energy"
click at [712, 496] on icon "next page" at bounding box center [708, 500] width 14 height 14
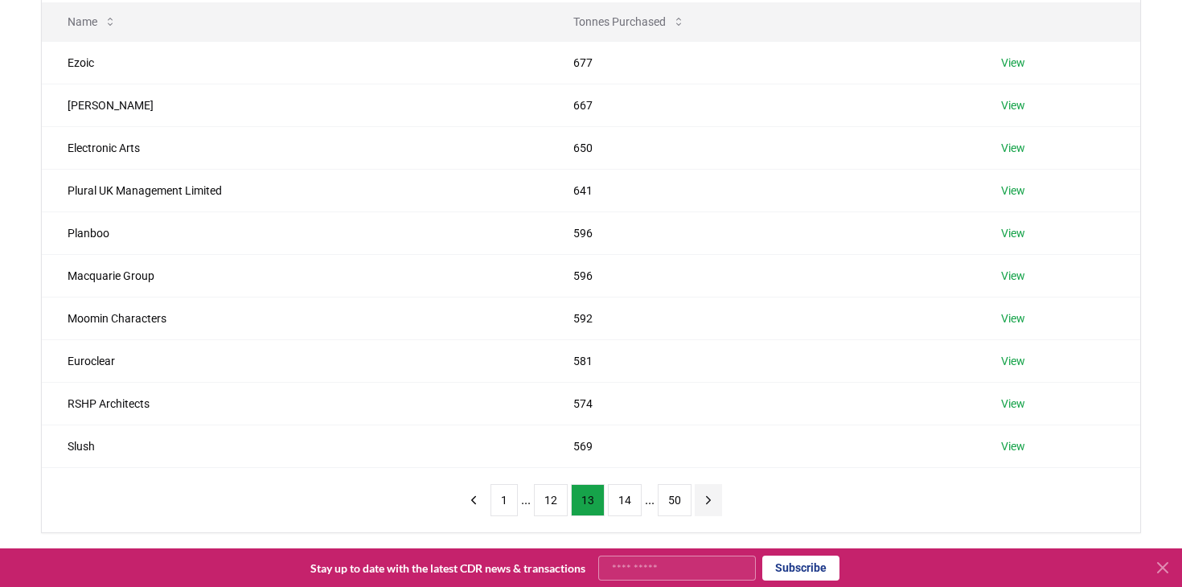
click at [712, 495] on icon "next page" at bounding box center [708, 500] width 14 height 14
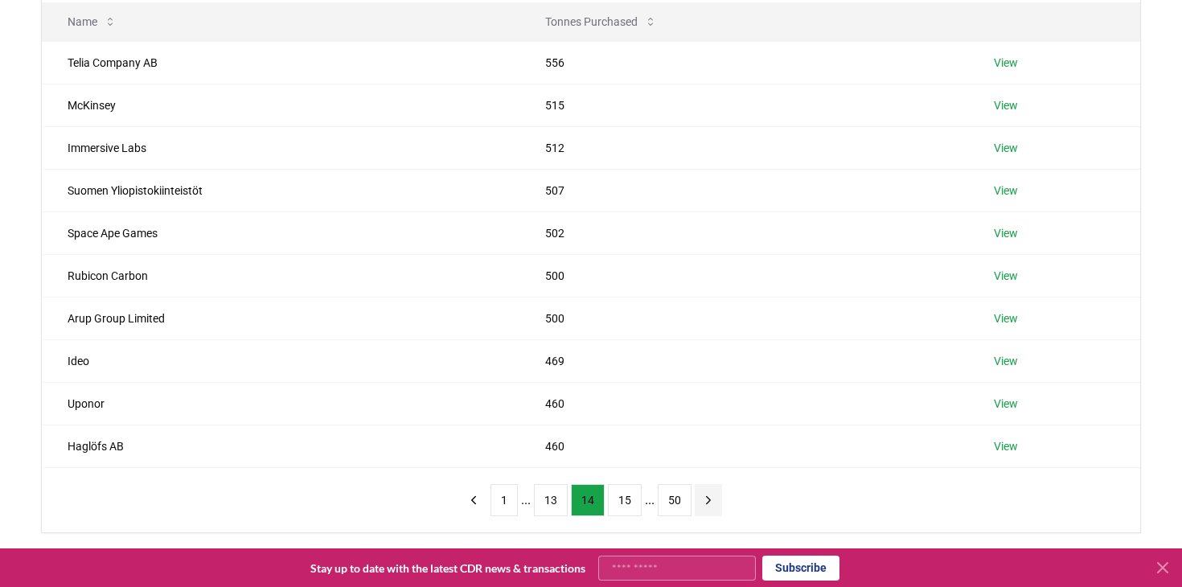
click at [712, 494] on icon "next page" at bounding box center [708, 500] width 14 height 14
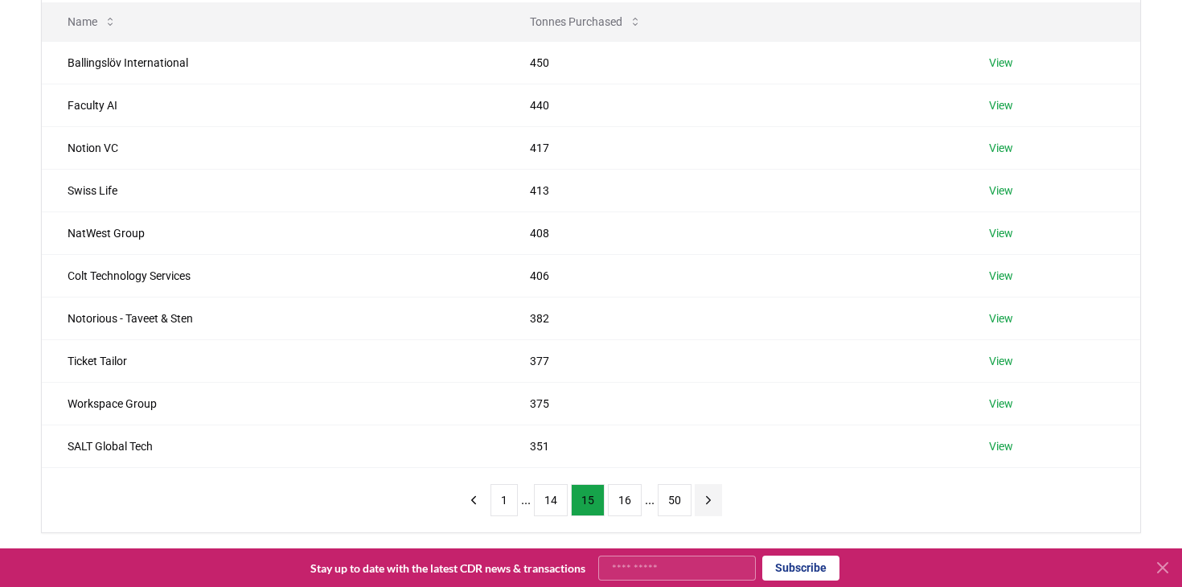
click at [712, 494] on icon "next page" at bounding box center [708, 500] width 14 height 14
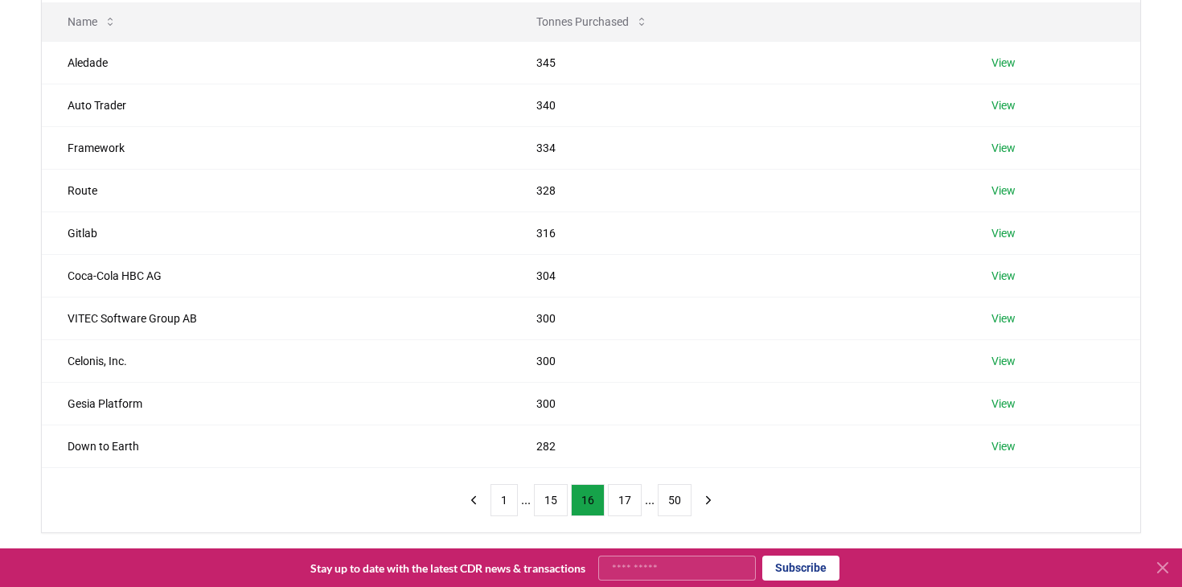
click at [8, 272] on div "Suppliers Purchasers Services Name Tonnes Purchased Aledade 345 View Auto Trade…" at bounding box center [591, 283] width 1182 height 628
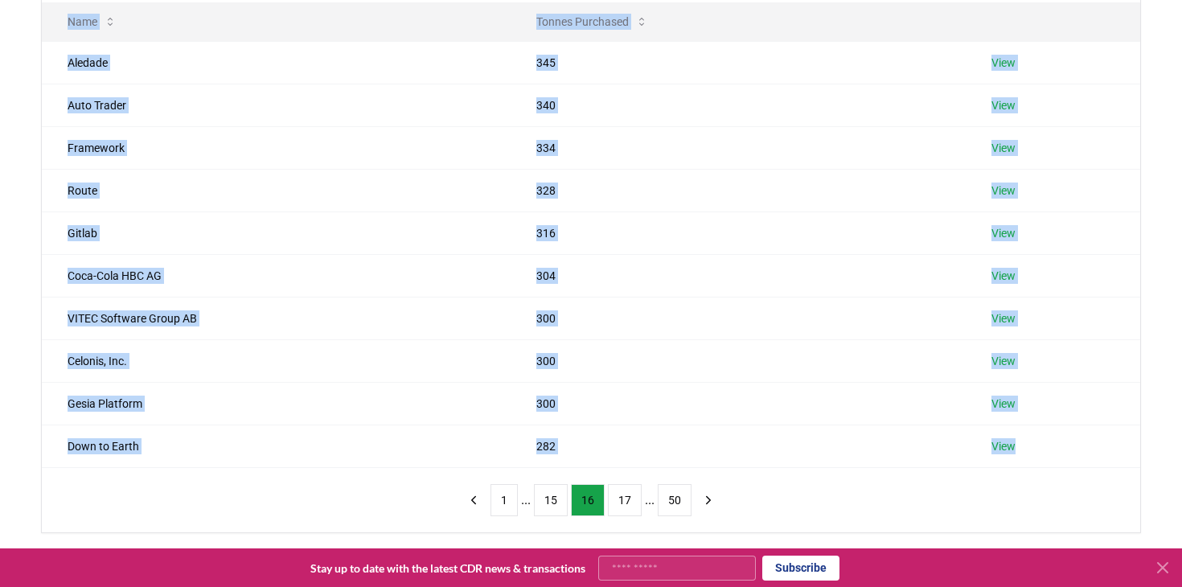
click at [8, 272] on div "Suppliers Purchasers Services Name Tonnes Purchased Aledade 345 View Auto Trade…" at bounding box center [591, 283] width 1182 height 628
click at [32, 283] on div "Suppliers Purchasers Services Name Tonnes Purchased Aledade 345 View Auto Trade…" at bounding box center [590, 219] width 1125 height 628
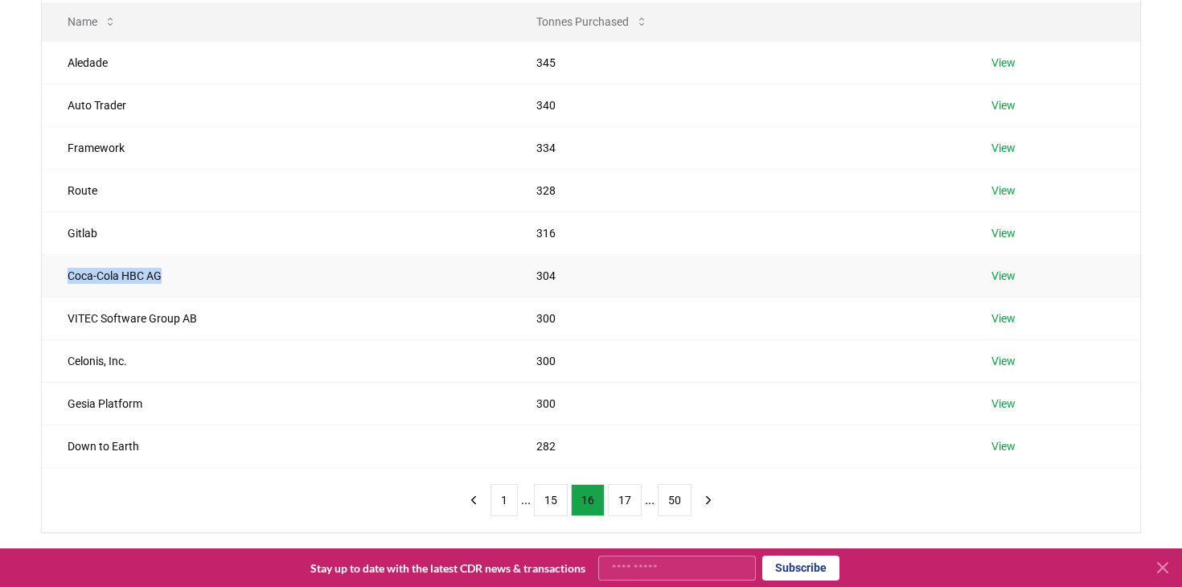
drag, startPoint x: 58, startPoint y: 281, endPoint x: 178, endPoint y: 281, distance: 120.6
click at [178, 281] on td "Coca-Cola HBC AG" at bounding box center [276, 275] width 469 height 43
copy td "Coca-Cola HBC AG"
click at [707, 498] on icon "next page" at bounding box center [709, 499] width 4 height 7
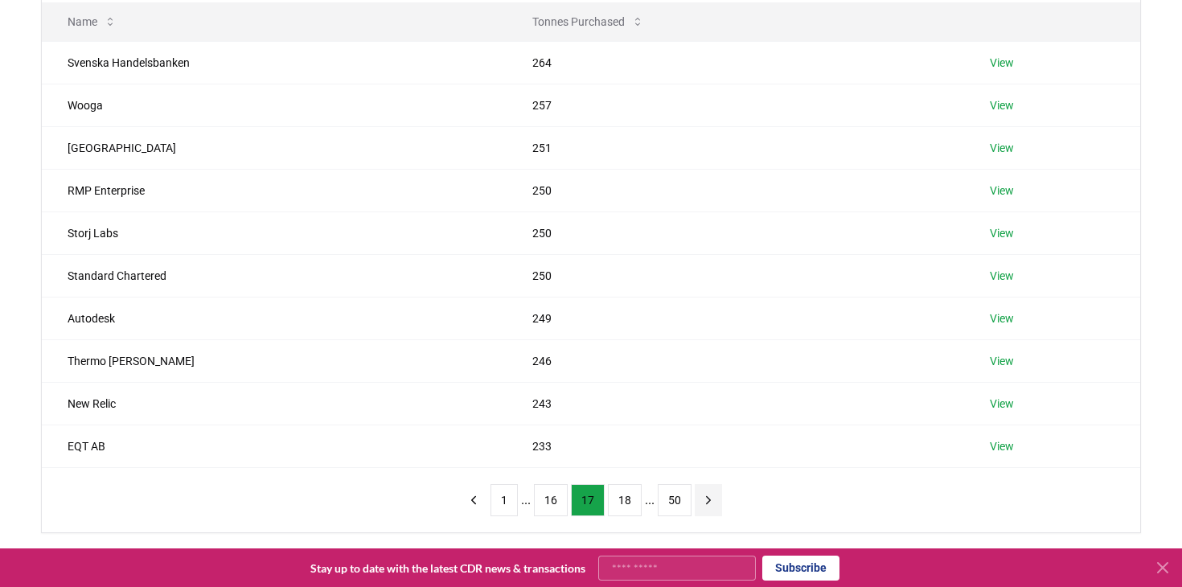
click at [707, 498] on icon "next page" at bounding box center [709, 499] width 4 height 7
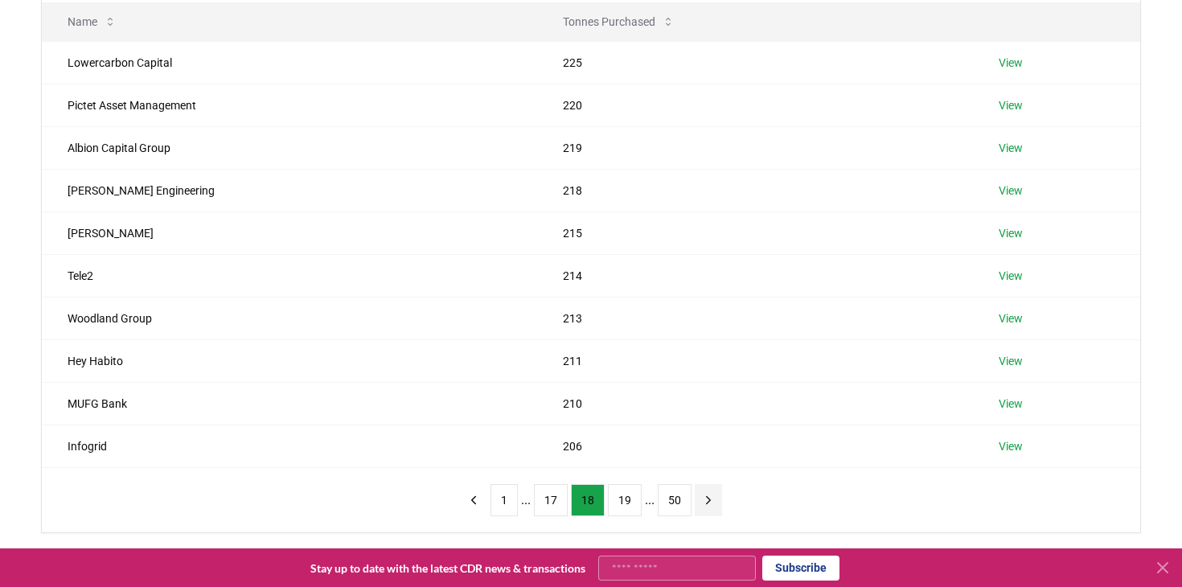
click at [698, 502] on button "next page" at bounding box center [707, 500] width 27 height 32
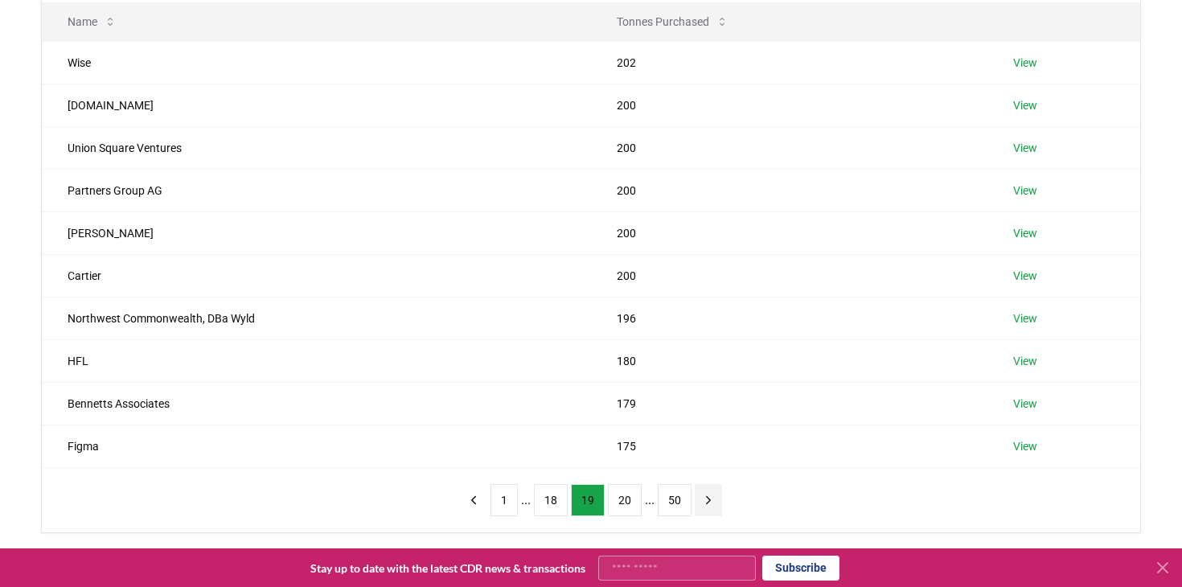
click at [707, 501] on icon "next page" at bounding box center [708, 500] width 14 height 14
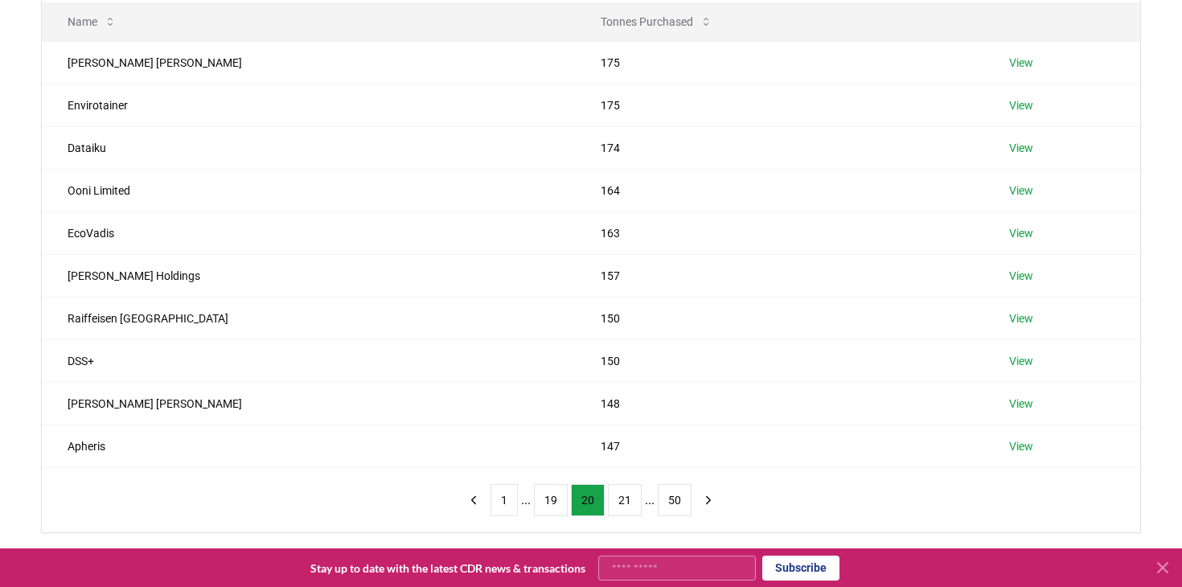
click at [32, 158] on div "Suppliers Purchasers Services Name Tonnes Purchased Allen Overy Shearman Sterli…" at bounding box center [590, 219] width 1125 height 628
drag, startPoint x: 51, startPoint y: 146, endPoint x: 120, endPoint y: 151, distance: 68.5
click at [120, 151] on td "Dataiku" at bounding box center [308, 147] width 533 height 43
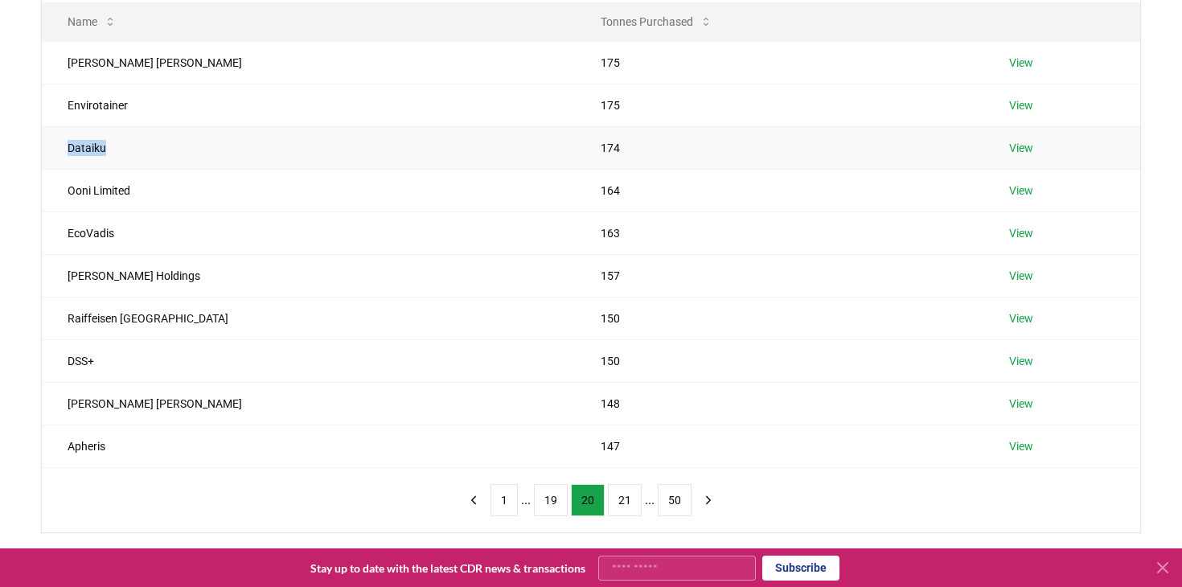
copy td "Dataiku"
click at [312, 318] on td "Raiffeisen Schweiz" at bounding box center [308, 318] width 533 height 43
click at [704, 502] on icon "next page" at bounding box center [708, 500] width 14 height 14
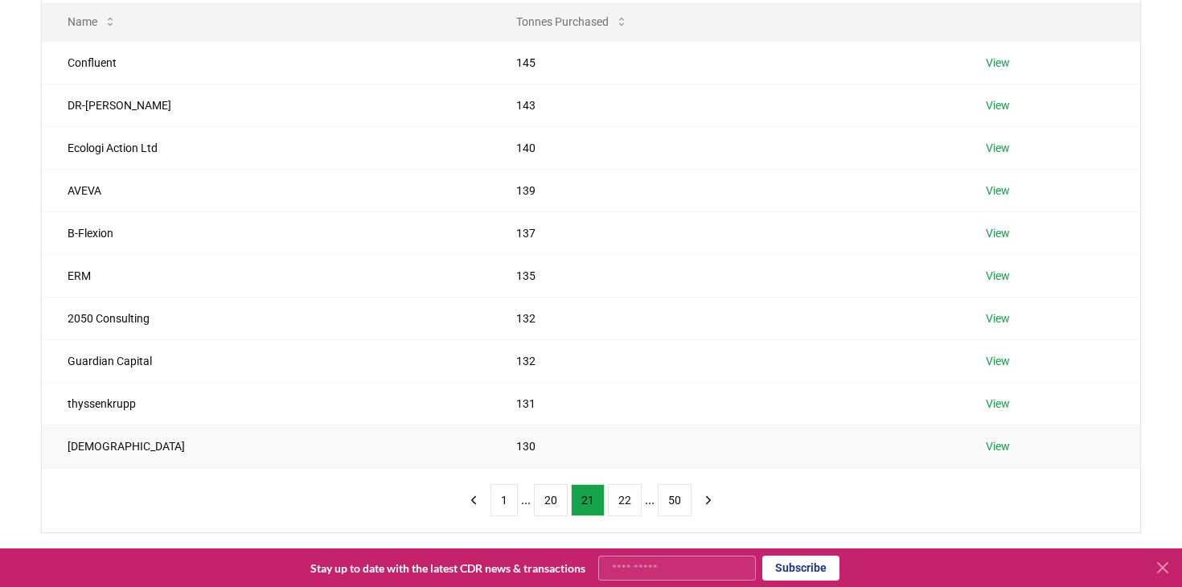
click at [181, 445] on td "Samsara" at bounding box center [266, 445] width 449 height 43
copy td "Samsara"
click at [101, 443] on td "Samsara" at bounding box center [266, 445] width 449 height 43
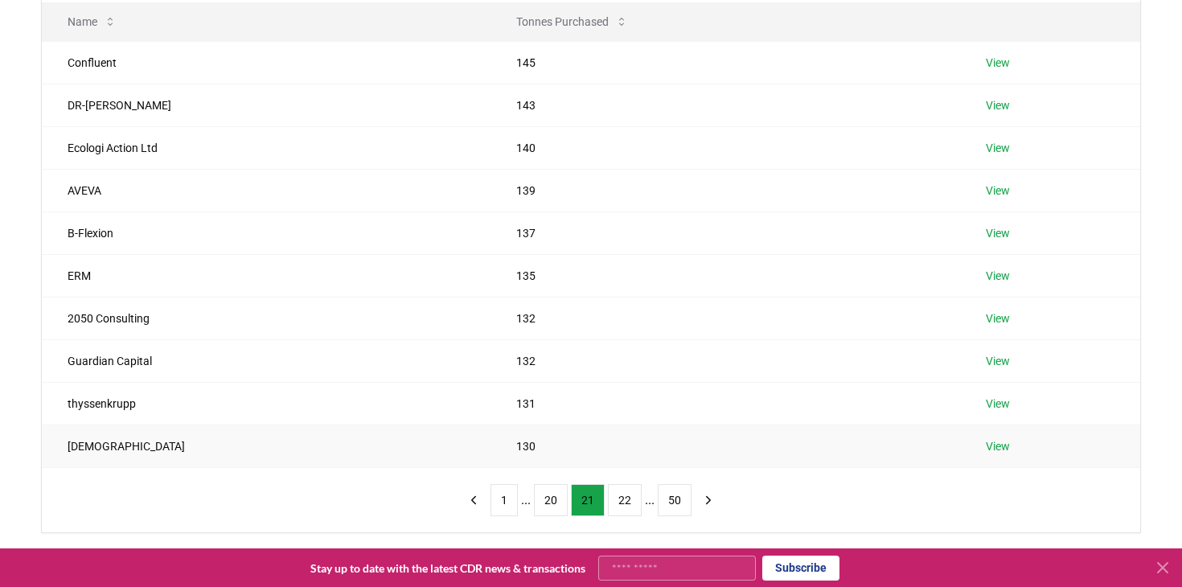
click at [101, 443] on td "Samsara" at bounding box center [266, 445] width 449 height 43
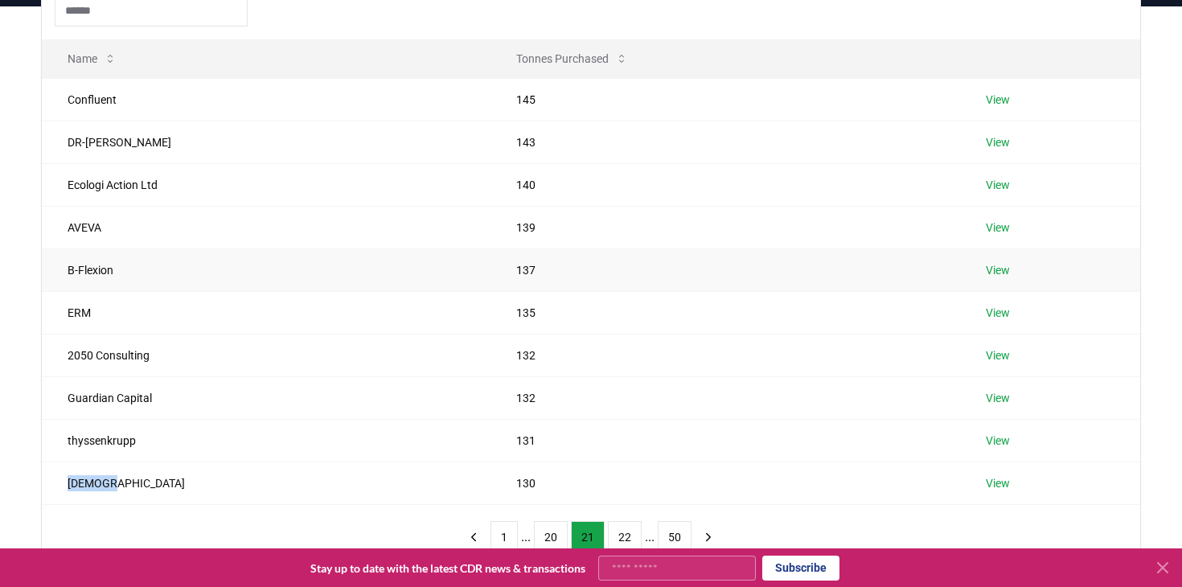
scroll to position [213, 0]
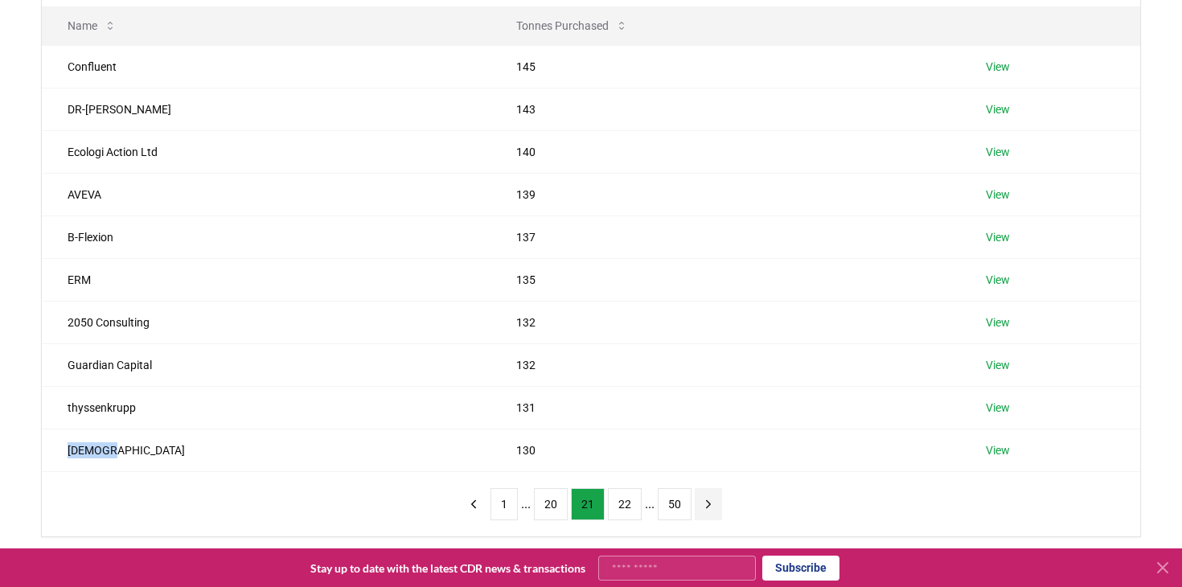
click at [705, 500] on icon "next page" at bounding box center [708, 504] width 14 height 14
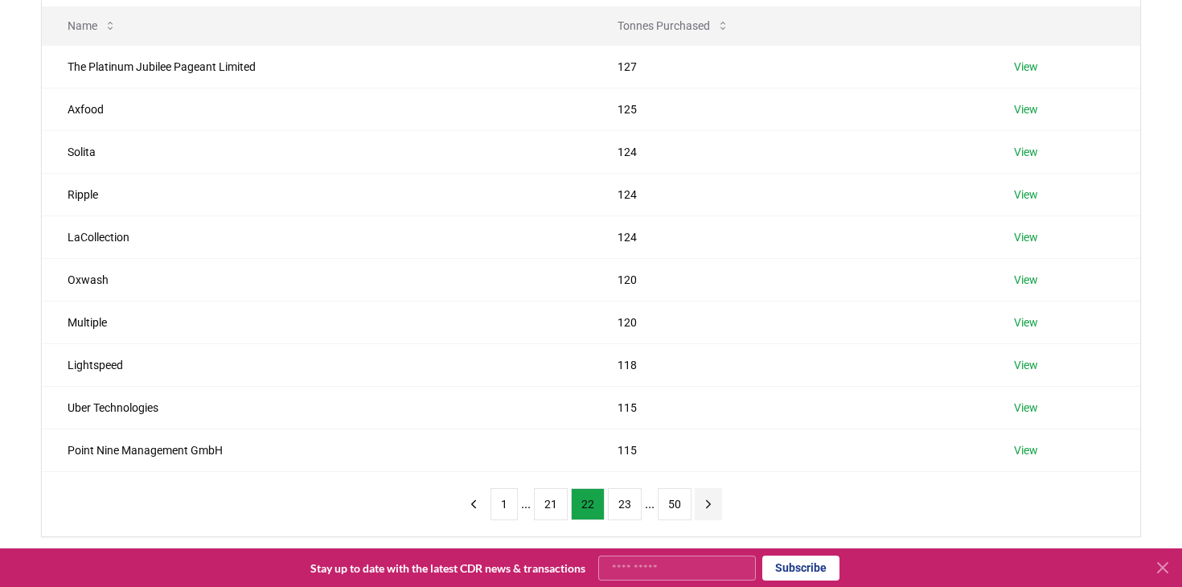
click at [707, 501] on icon "next page" at bounding box center [708, 504] width 14 height 14
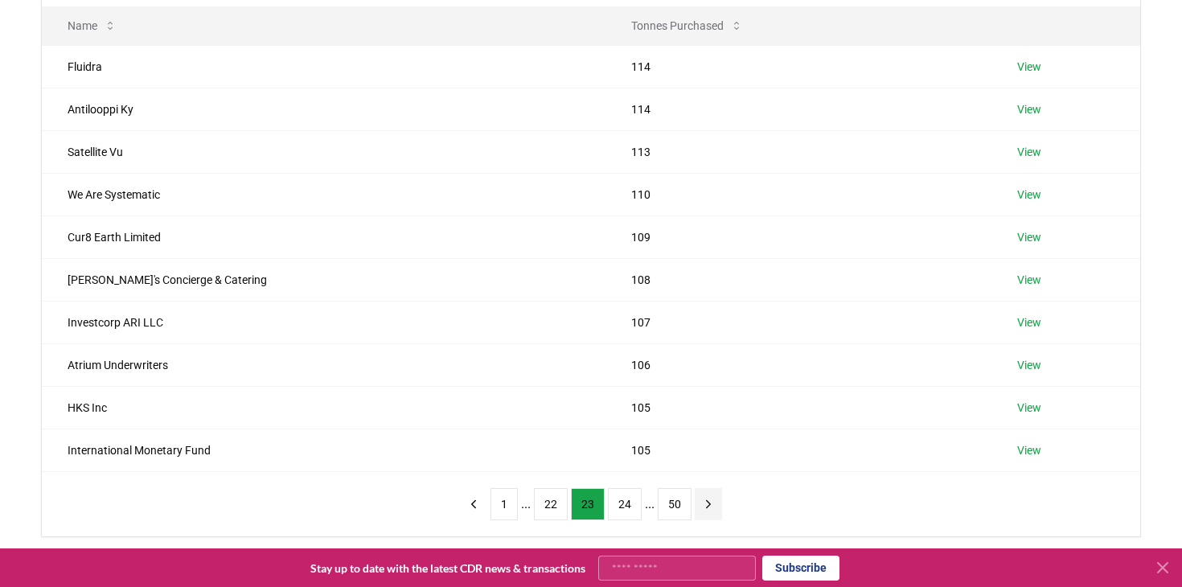
click at [707, 501] on icon "next page" at bounding box center [708, 504] width 14 height 14
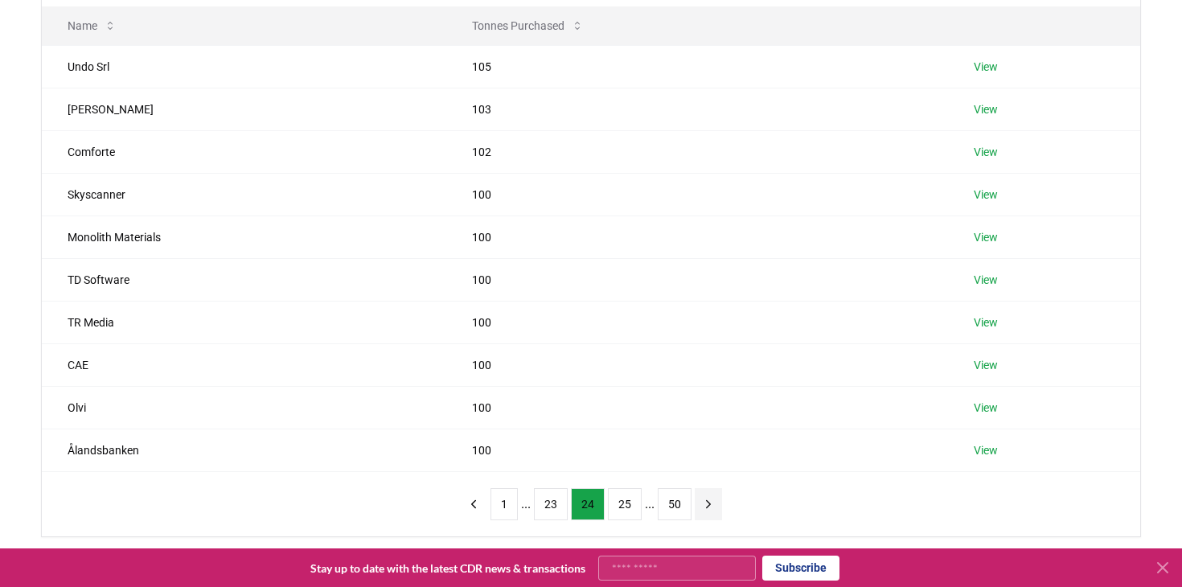
click at [707, 501] on icon "next page" at bounding box center [708, 504] width 14 height 14
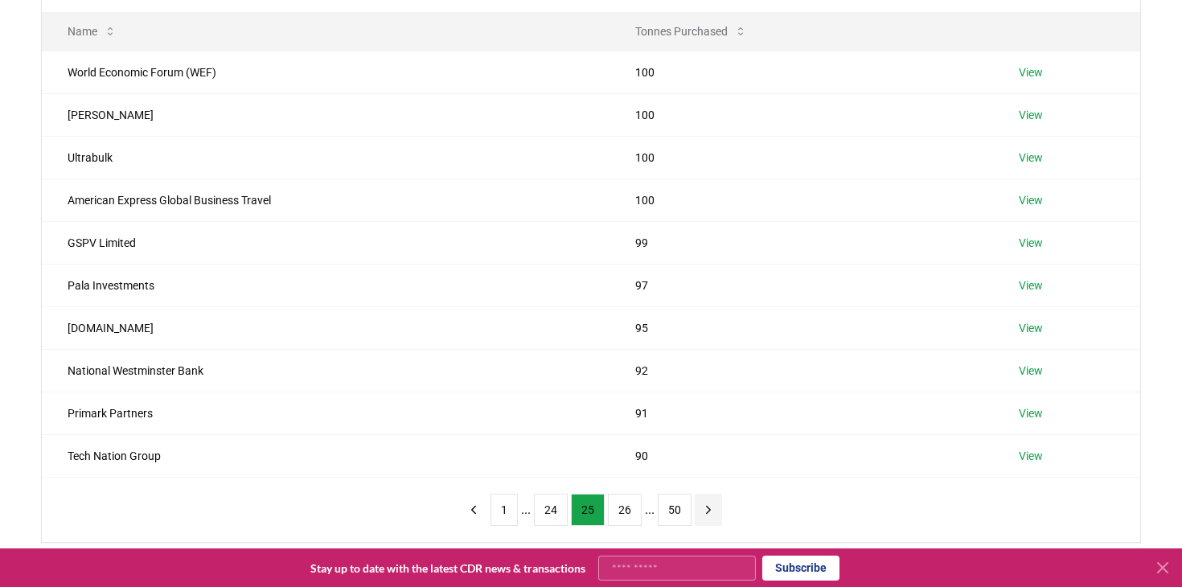
scroll to position [206, 0]
click at [714, 509] on icon "next page" at bounding box center [708, 511] width 14 height 14
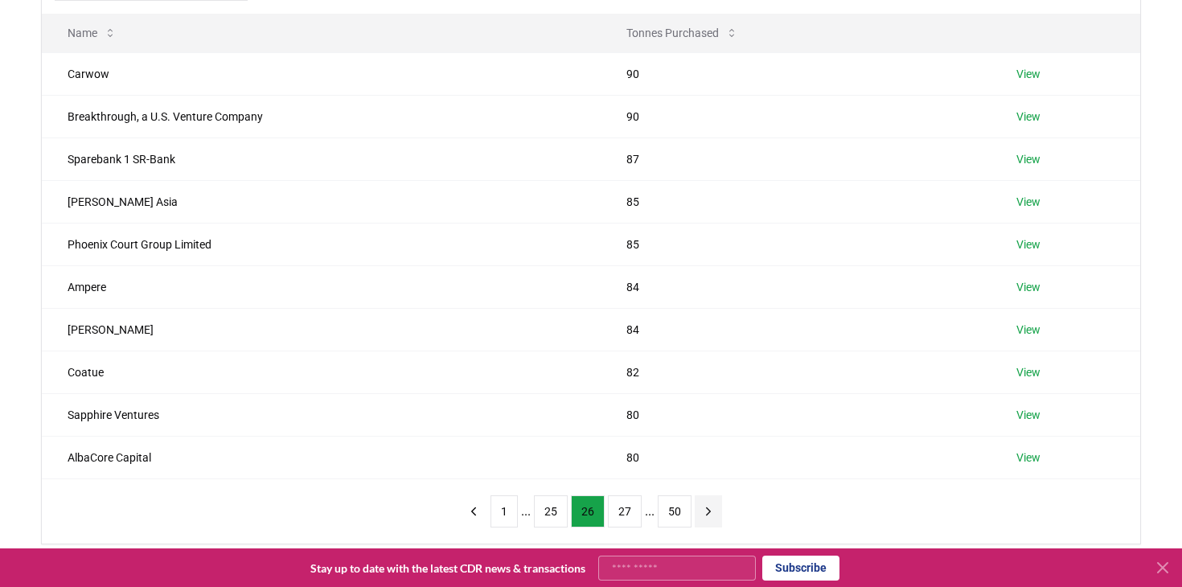
click at [714, 509] on icon "next page" at bounding box center [708, 511] width 14 height 14
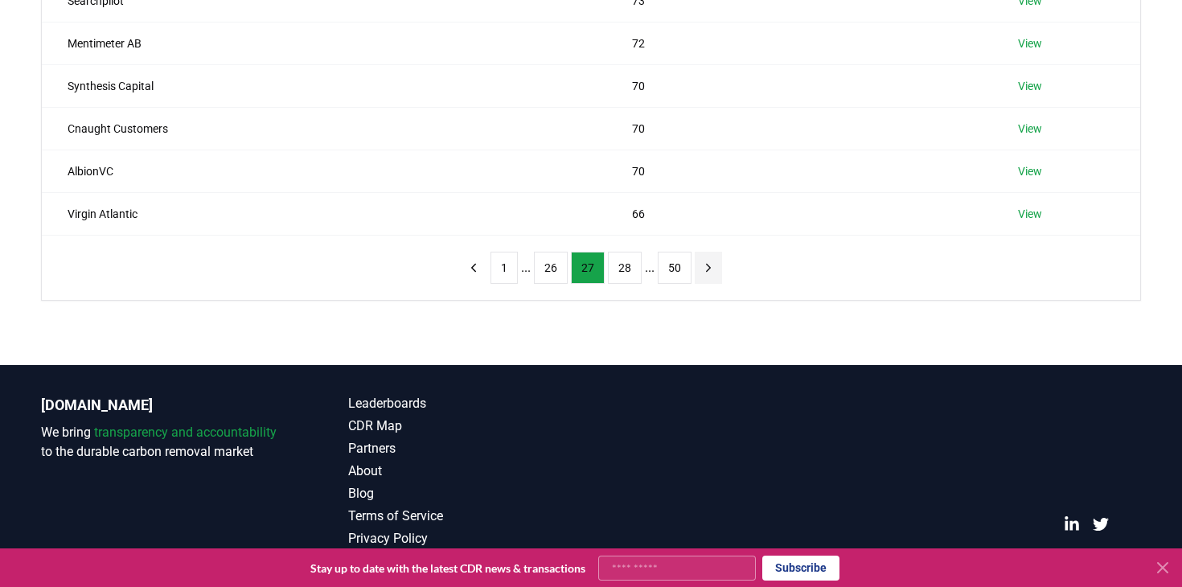
scroll to position [461, 0]
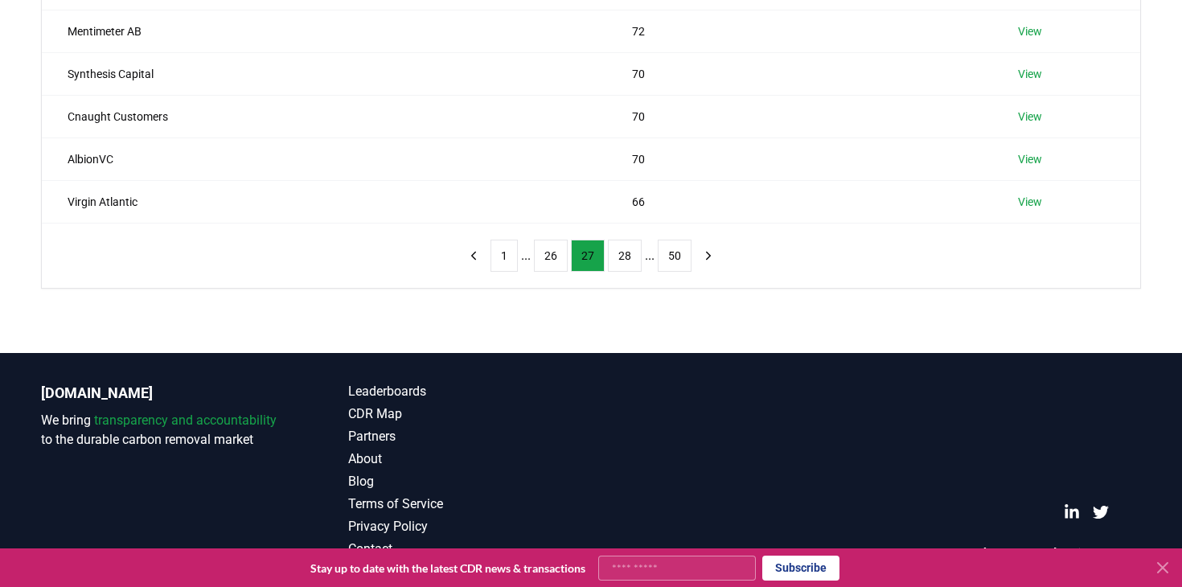
click at [1157, 568] on icon at bounding box center [1162, 567] width 19 height 19
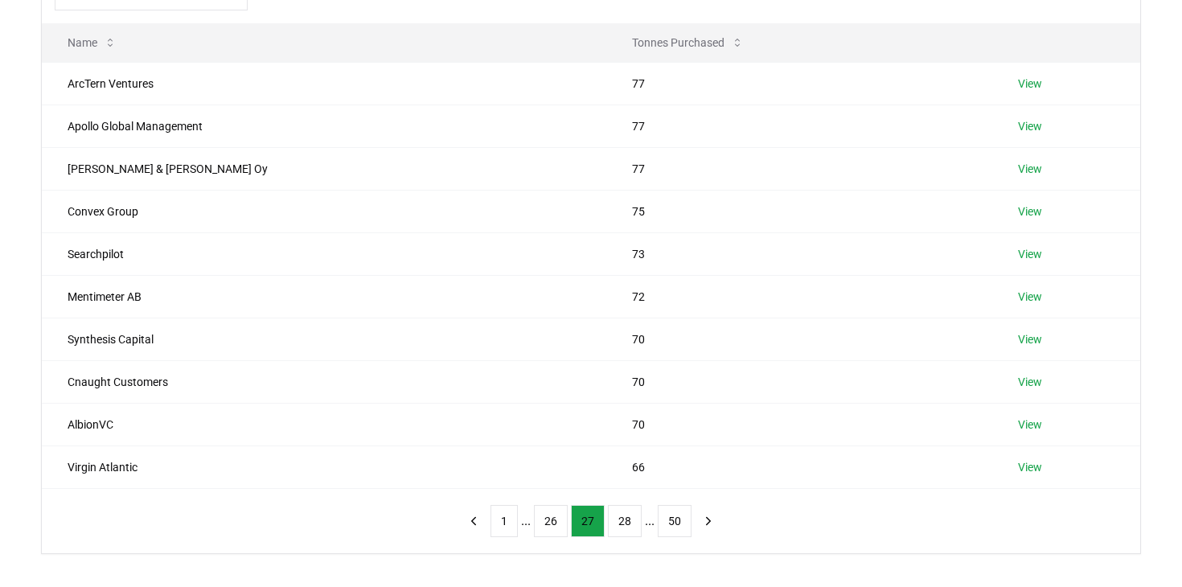
scroll to position [198, 0]
click at [708, 516] on icon "next page" at bounding box center [708, 519] width 14 height 14
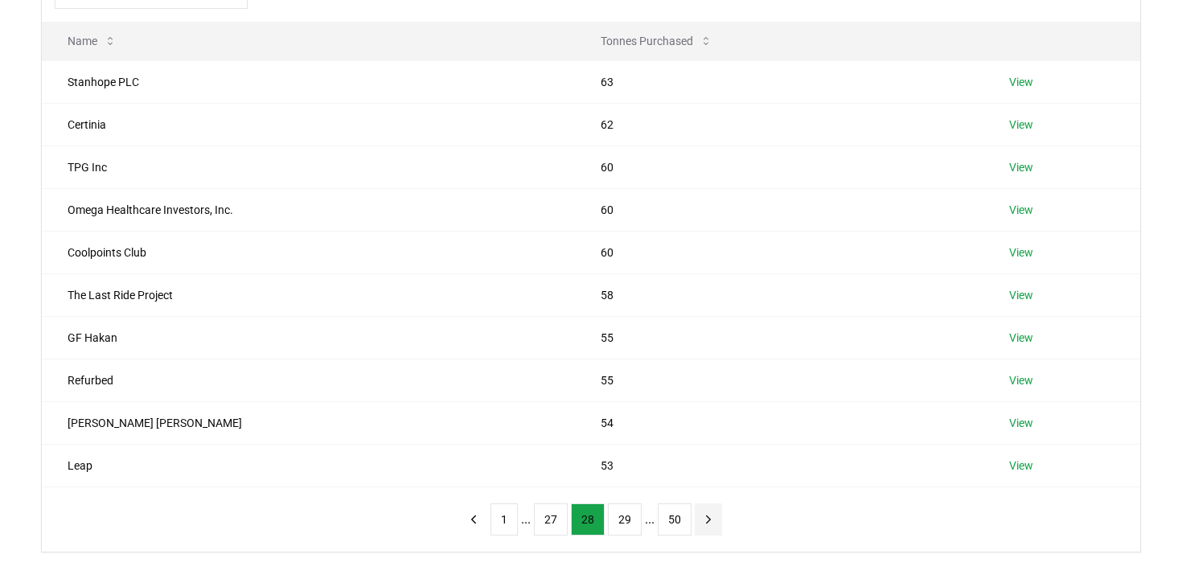
click at [708, 516] on icon "next page" at bounding box center [708, 519] width 14 height 14
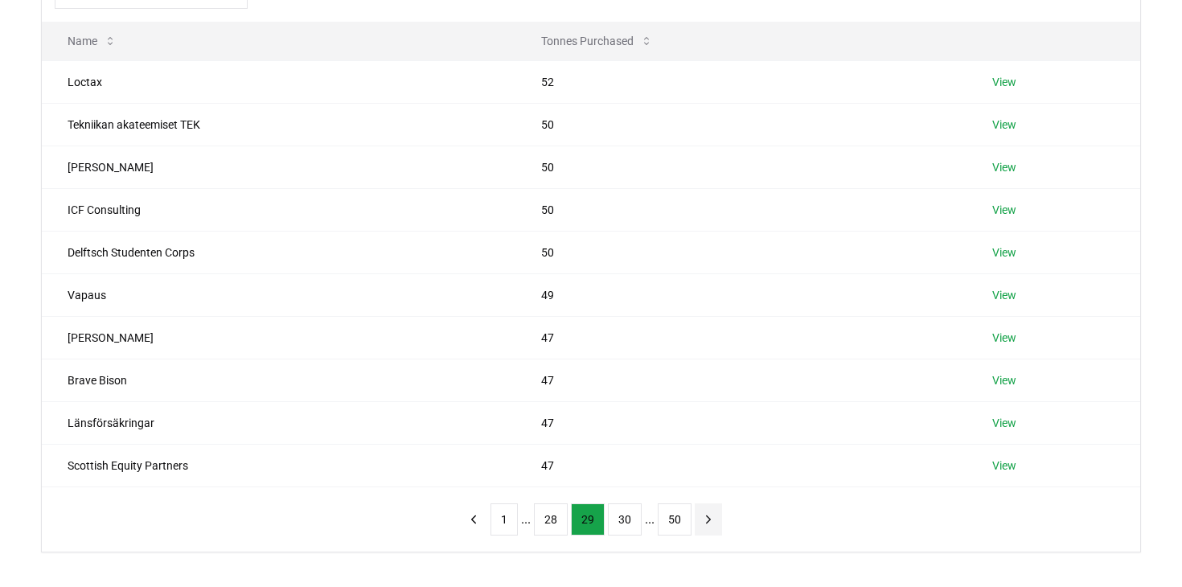
click at [708, 516] on icon "next page" at bounding box center [708, 519] width 14 height 14
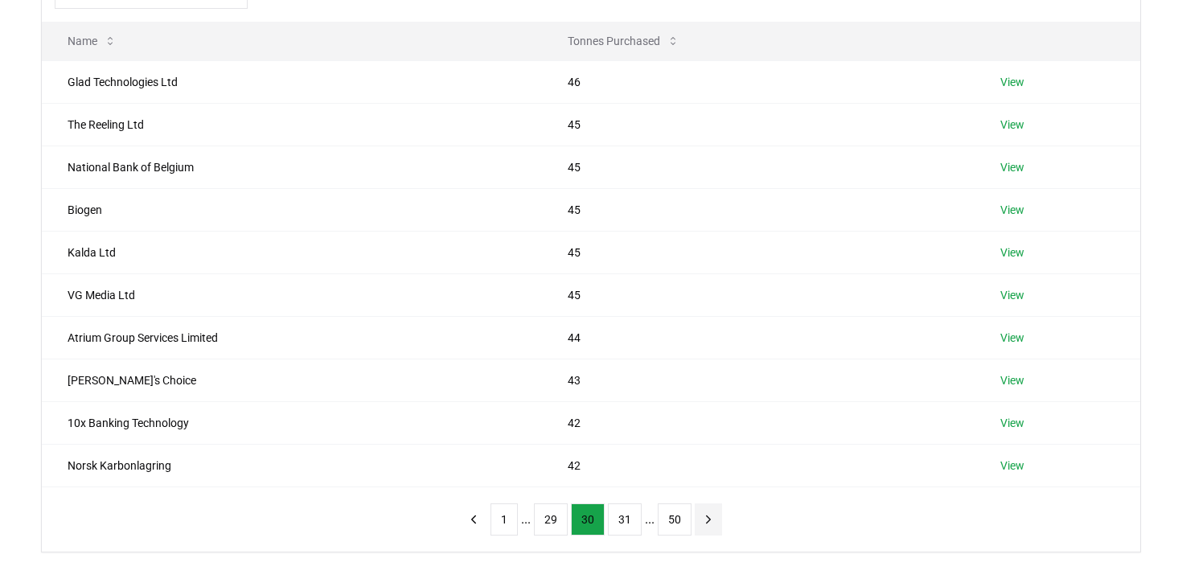
click at [708, 516] on icon "next page" at bounding box center [708, 519] width 14 height 14
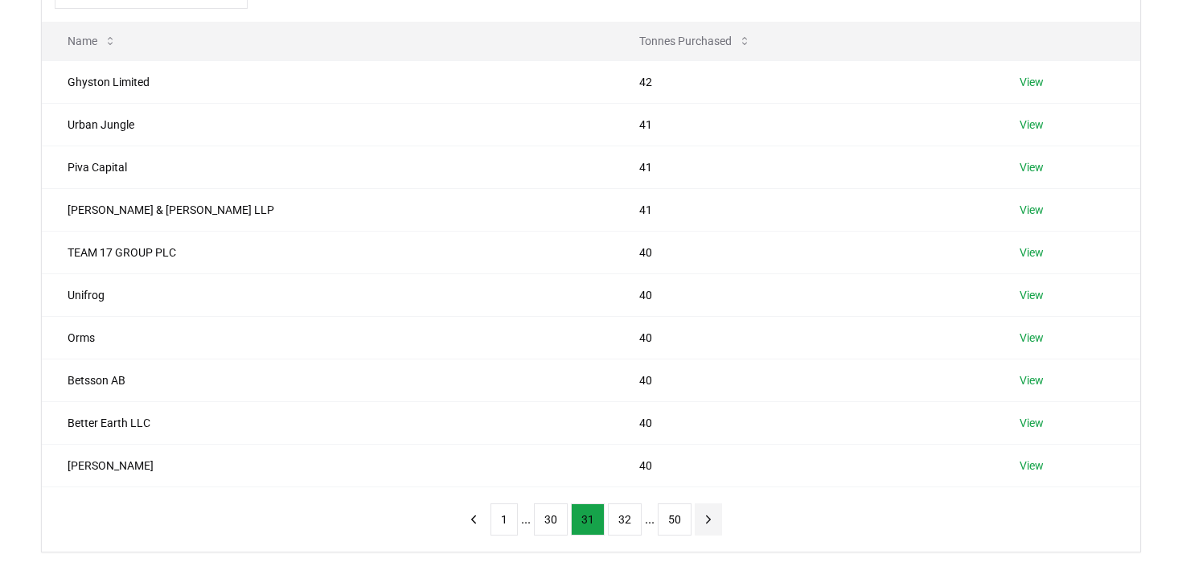
click at [708, 516] on icon "next page" at bounding box center [708, 519] width 14 height 14
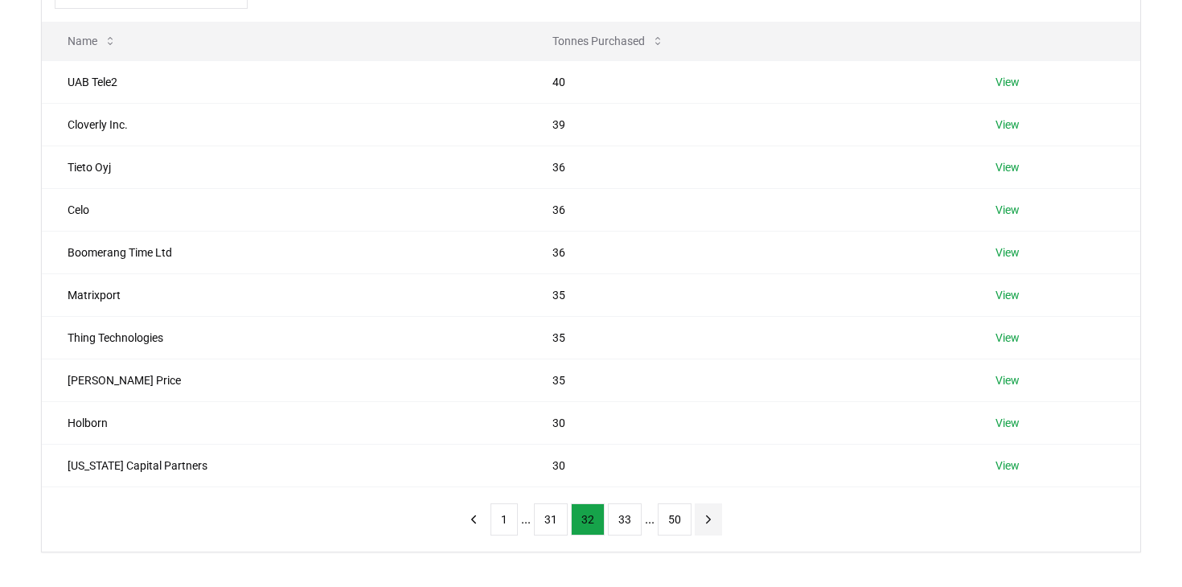
click at [708, 516] on icon "next page" at bounding box center [708, 519] width 14 height 14
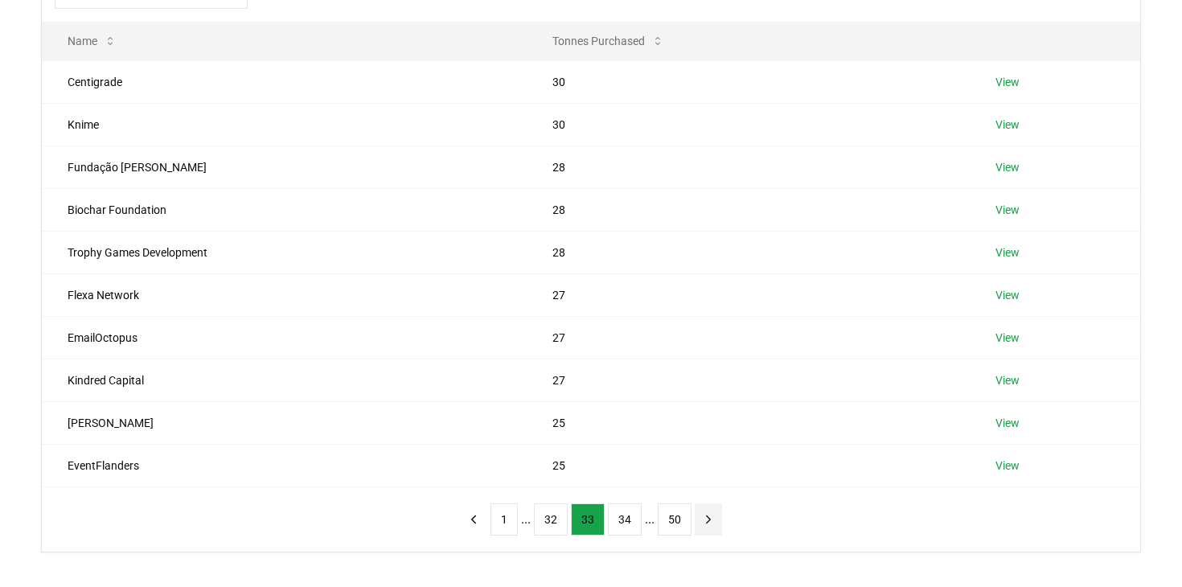
click at [711, 516] on icon "next page" at bounding box center [709, 518] width 4 height 7
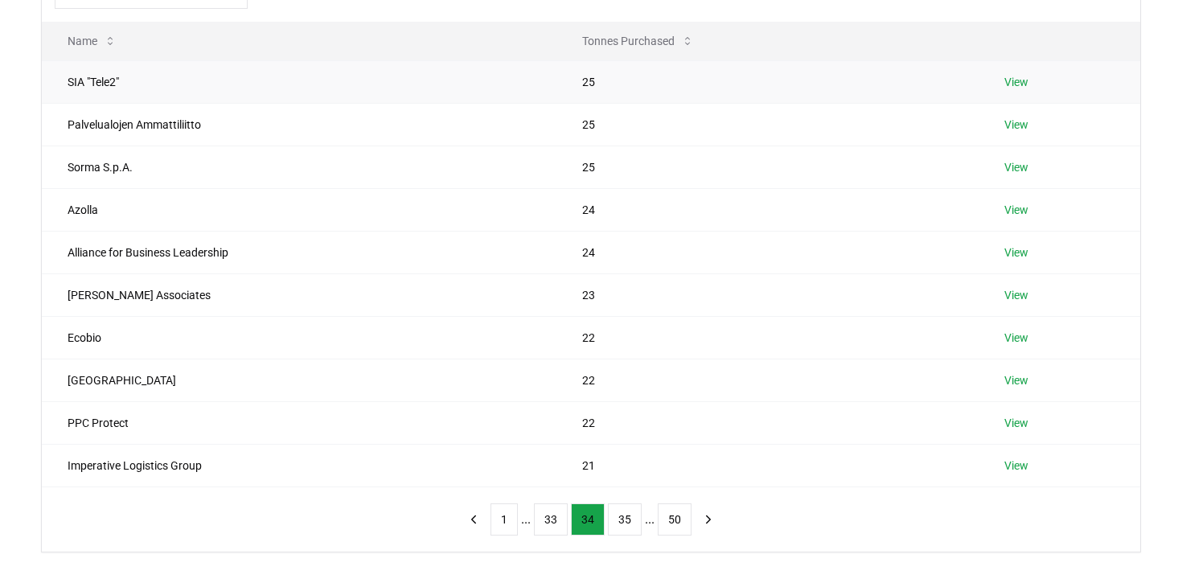
click at [185, 83] on td "SIA "Tele2"" at bounding box center [299, 81] width 514 height 43
click at [841, 317] on td "22" at bounding box center [766, 337] width 421 height 43
click at [631, 520] on button "35" at bounding box center [625, 519] width 34 height 32
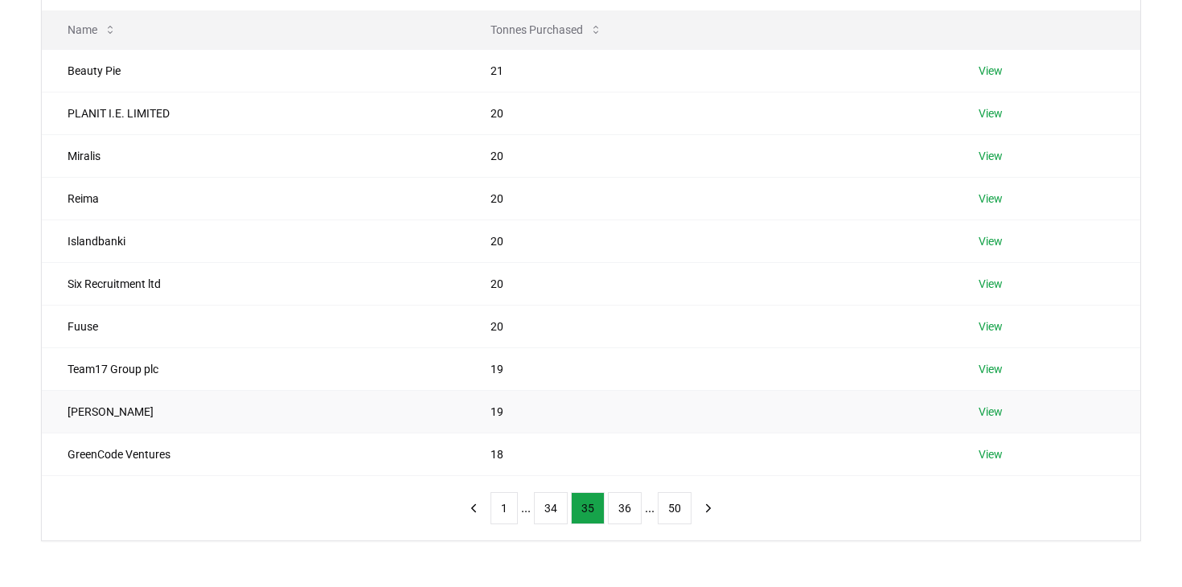
scroll to position [201, 0]
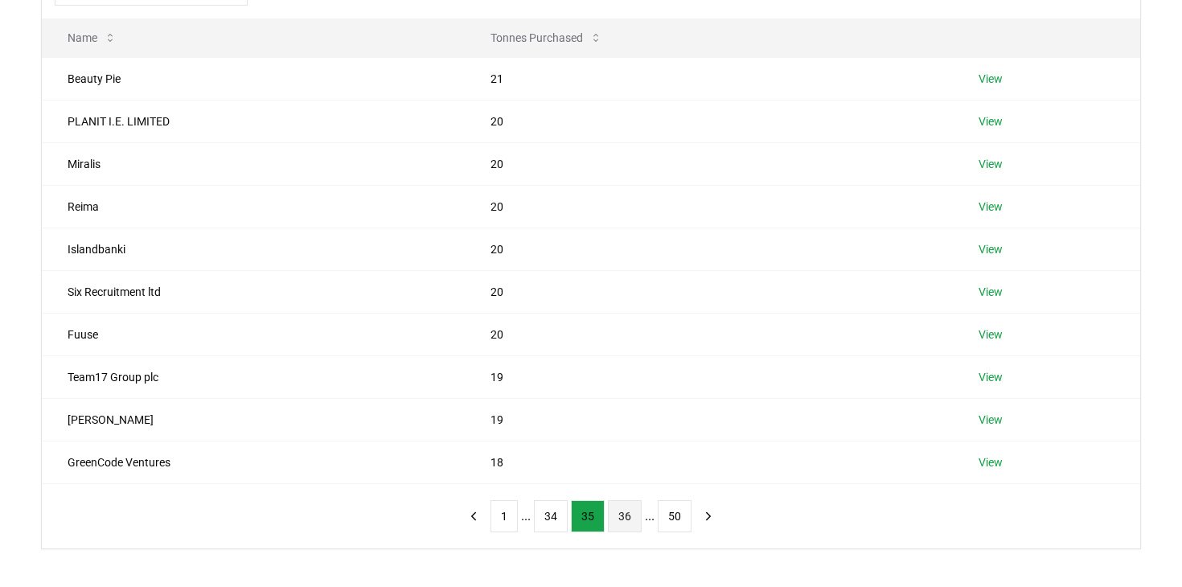
click at [631, 507] on button "36" at bounding box center [625, 516] width 34 height 32
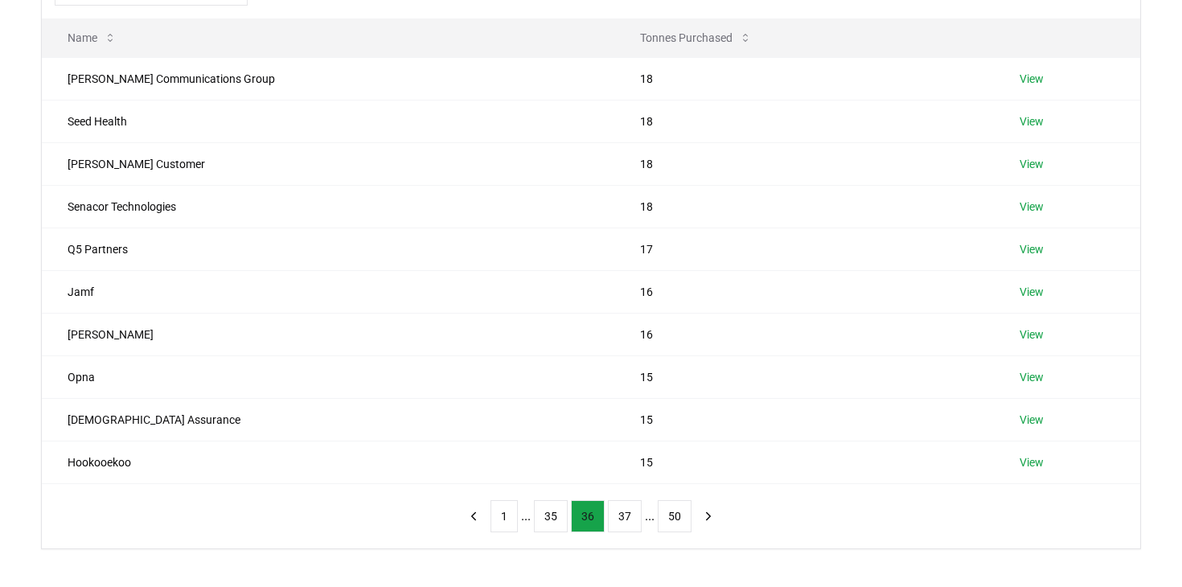
click at [631, 507] on button "37" at bounding box center [625, 516] width 34 height 32
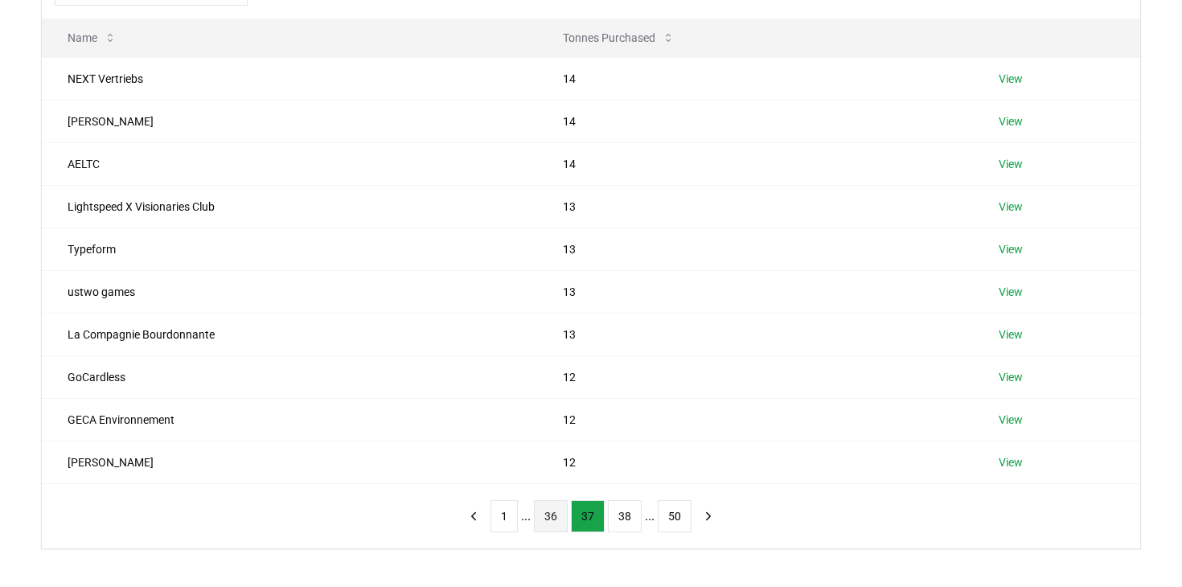
click at [631, 507] on button "38" at bounding box center [625, 516] width 34 height 32
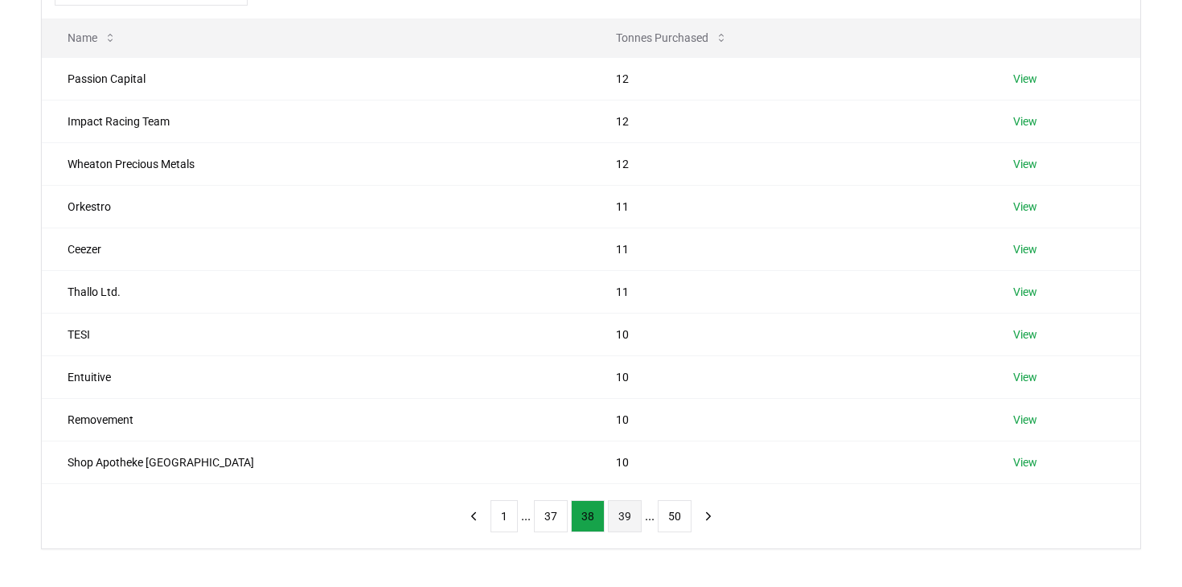
click at [630, 511] on button "39" at bounding box center [625, 516] width 34 height 32
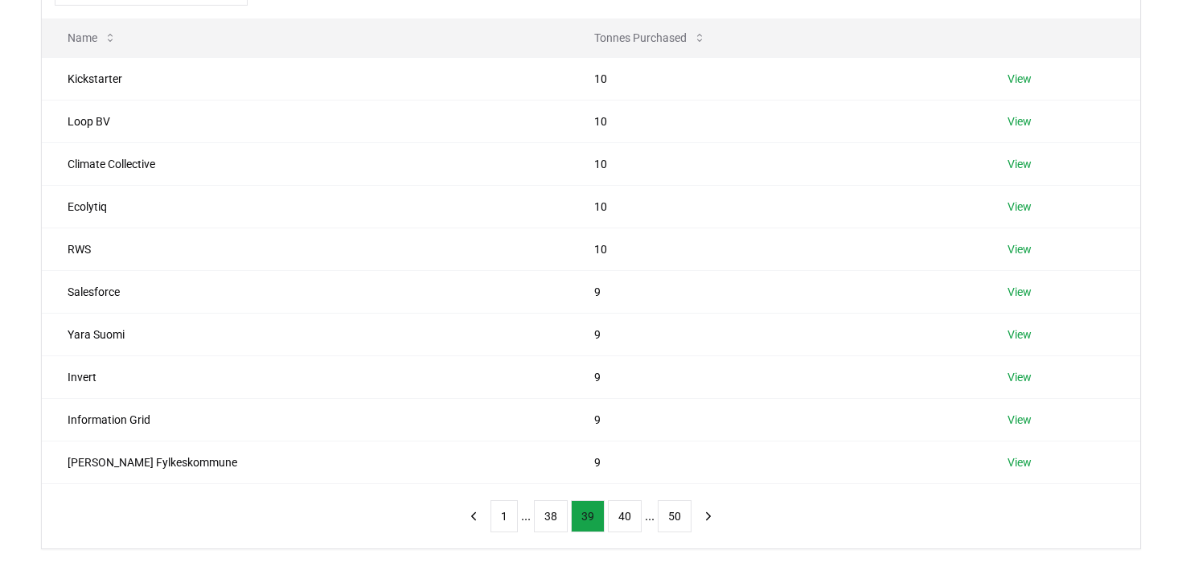
click at [630, 511] on button "40" at bounding box center [625, 516] width 34 height 32
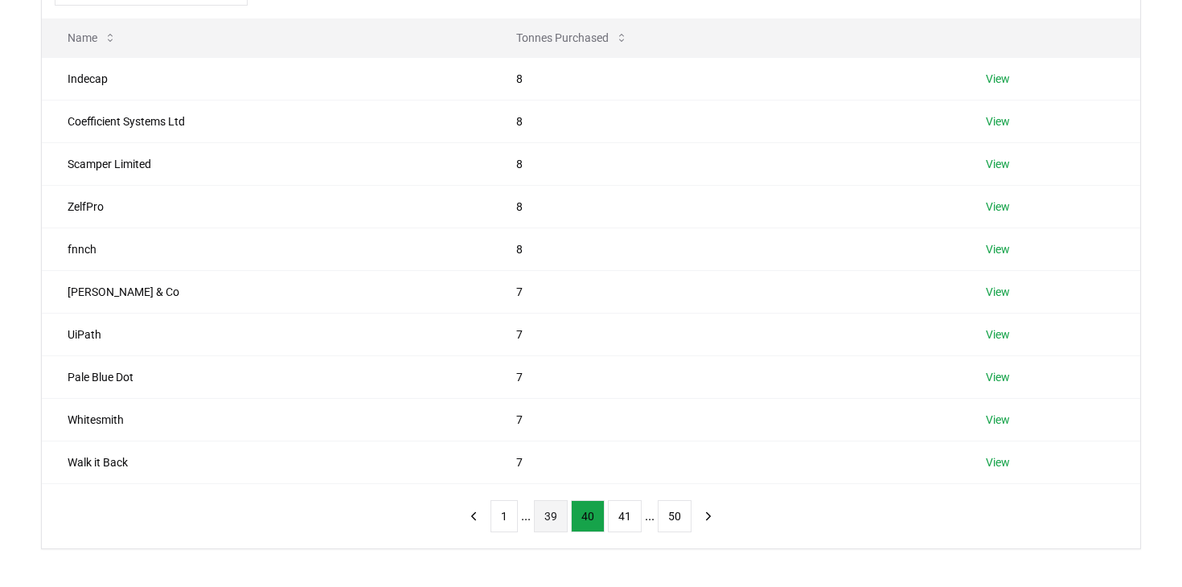
click at [630, 511] on button "41" at bounding box center [625, 516] width 34 height 32
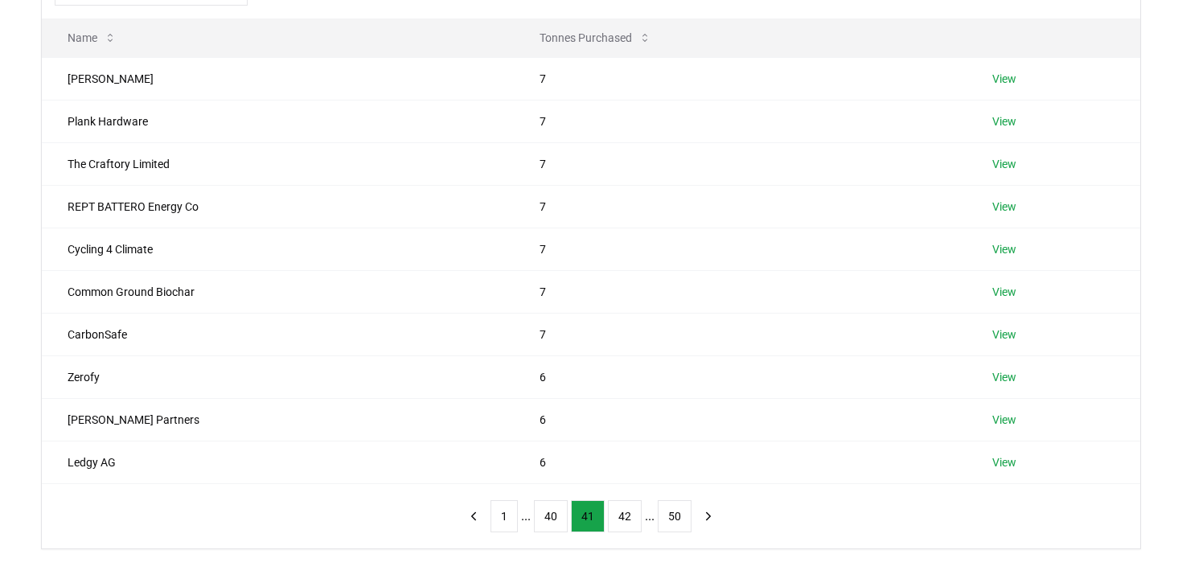
click at [630, 511] on button "42" at bounding box center [625, 516] width 34 height 32
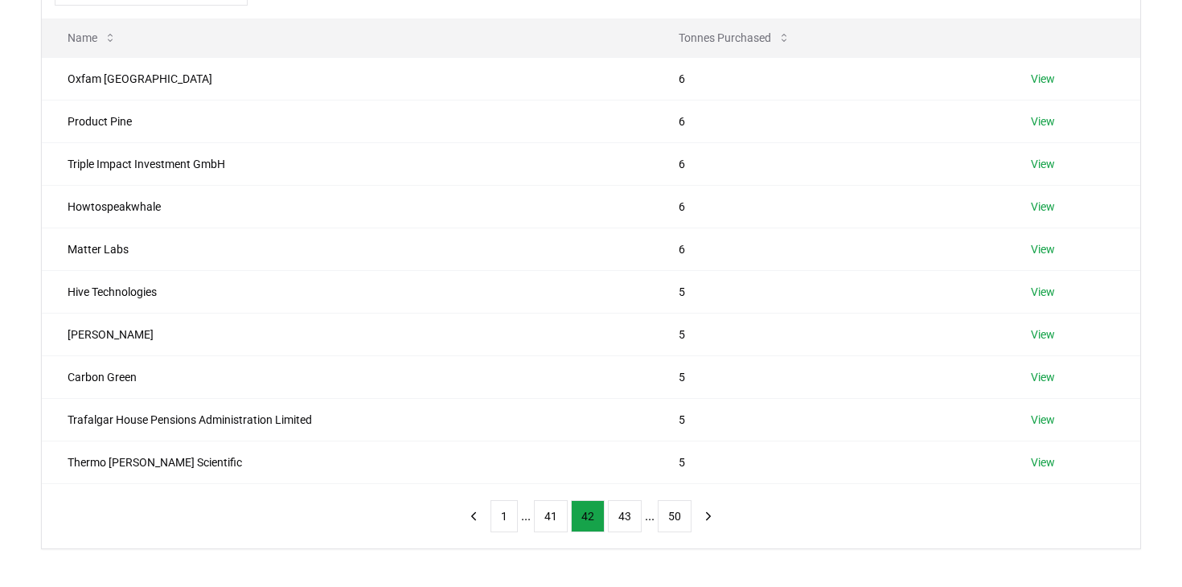
click at [630, 511] on button "43" at bounding box center [625, 516] width 34 height 32
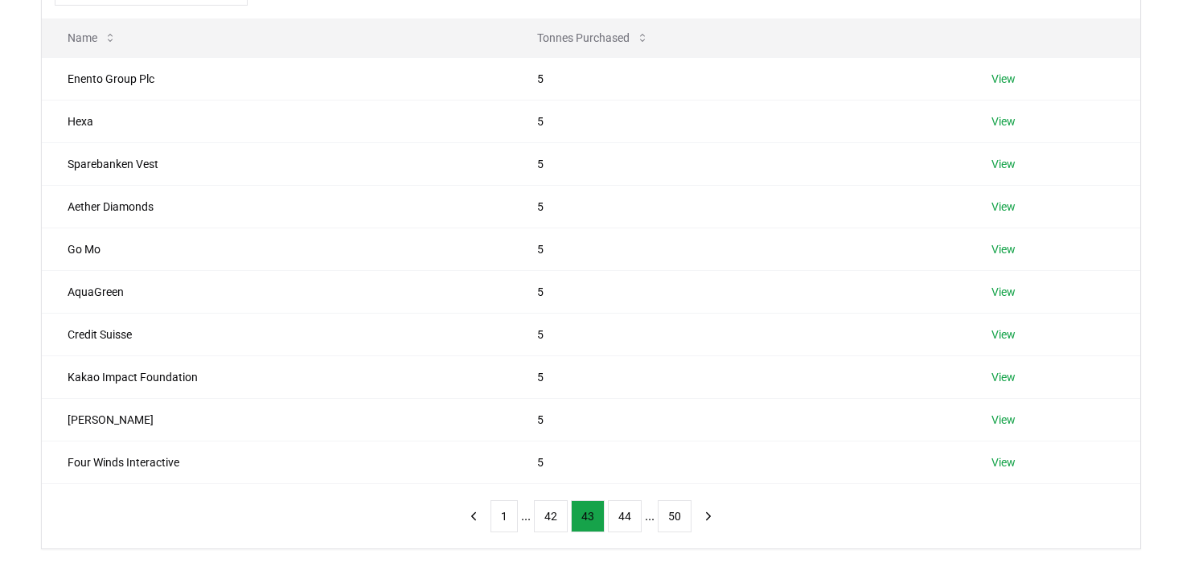
click at [630, 511] on button "44" at bounding box center [625, 516] width 34 height 32
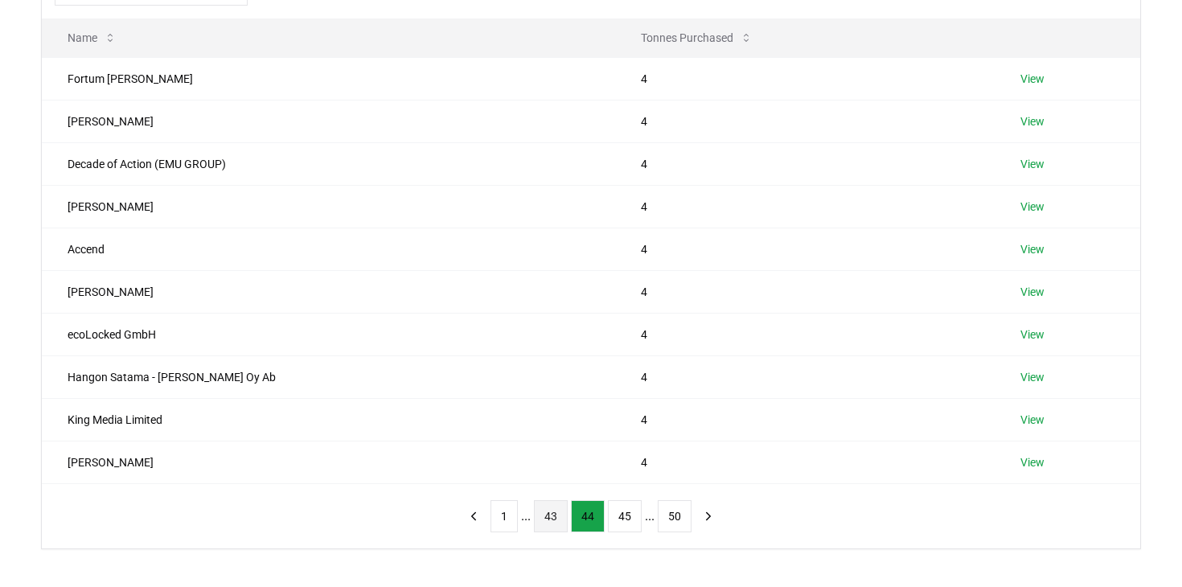
click at [556, 518] on button "43" at bounding box center [551, 516] width 34 height 32
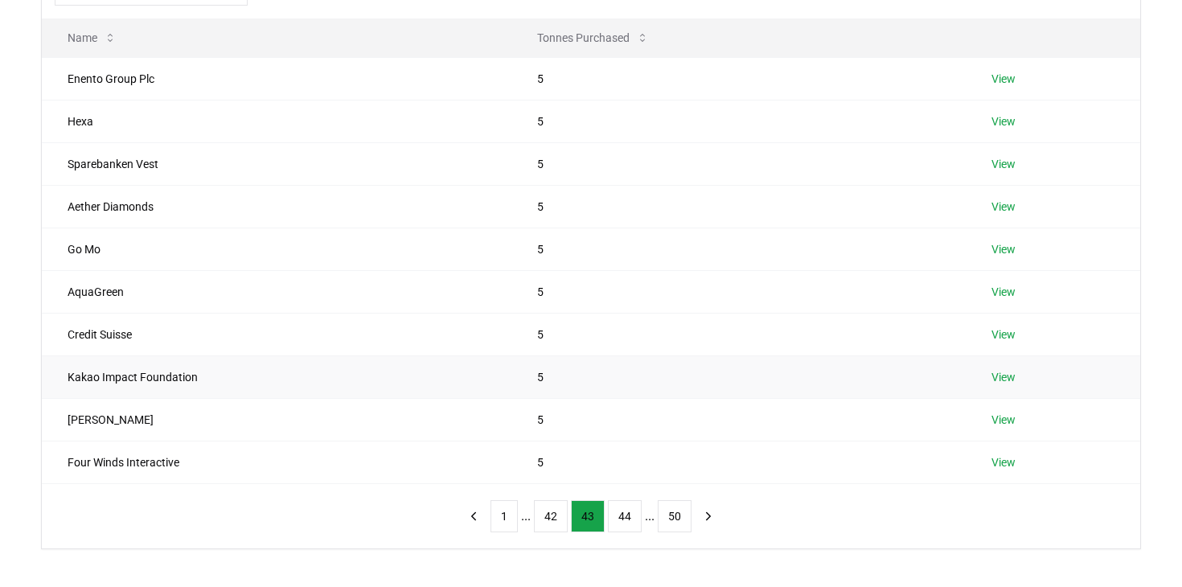
click at [297, 379] on td "Kakao Impact Foundation" at bounding box center [276, 376] width 469 height 43
click at [999, 375] on link "View" at bounding box center [1003, 377] width 24 height 16
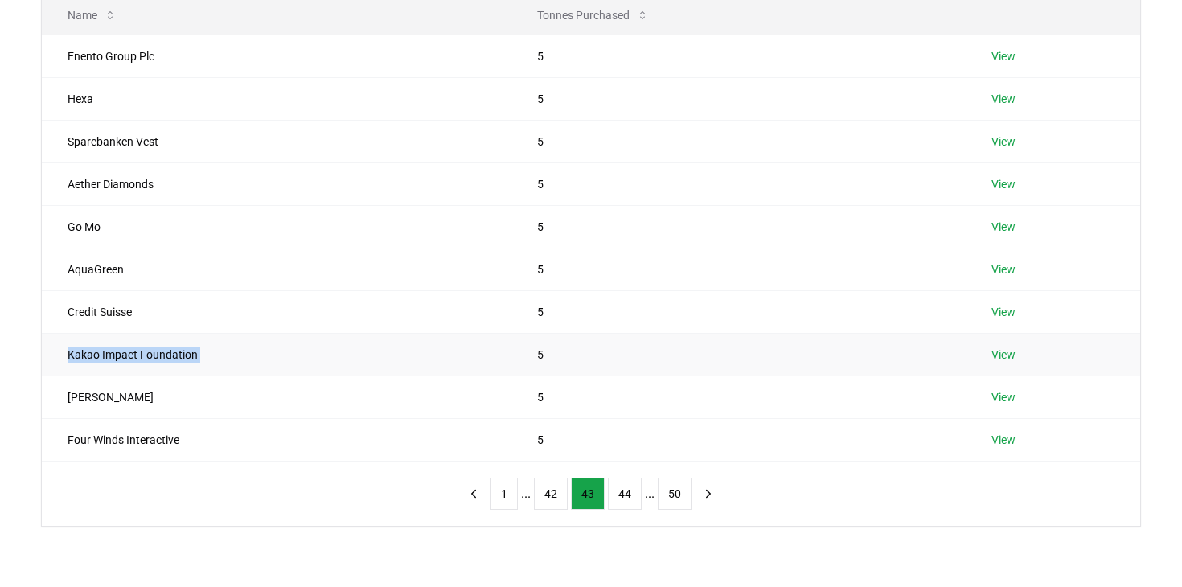
scroll to position [225, 0]
click at [252, 396] on td "Tom Mustill" at bounding box center [276, 395] width 469 height 43
click at [621, 485] on button "44" at bounding box center [625, 492] width 34 height 32
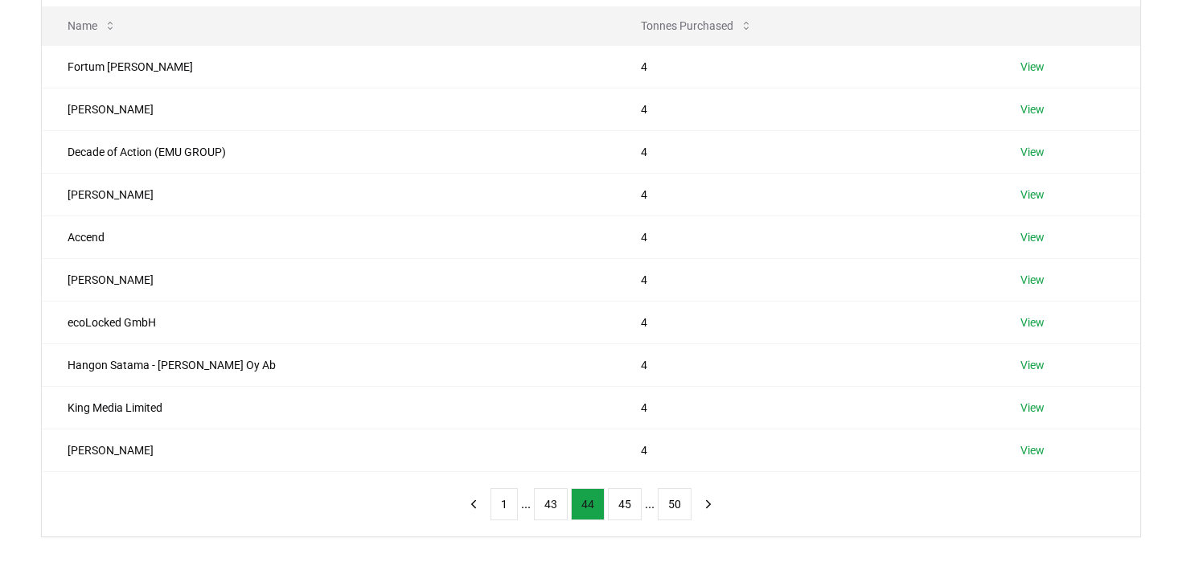
scroll to position [215, 0]
click at [393, 123] on td "Usman Chowdhry" at bounding box center [328, 106] width 573 height 43
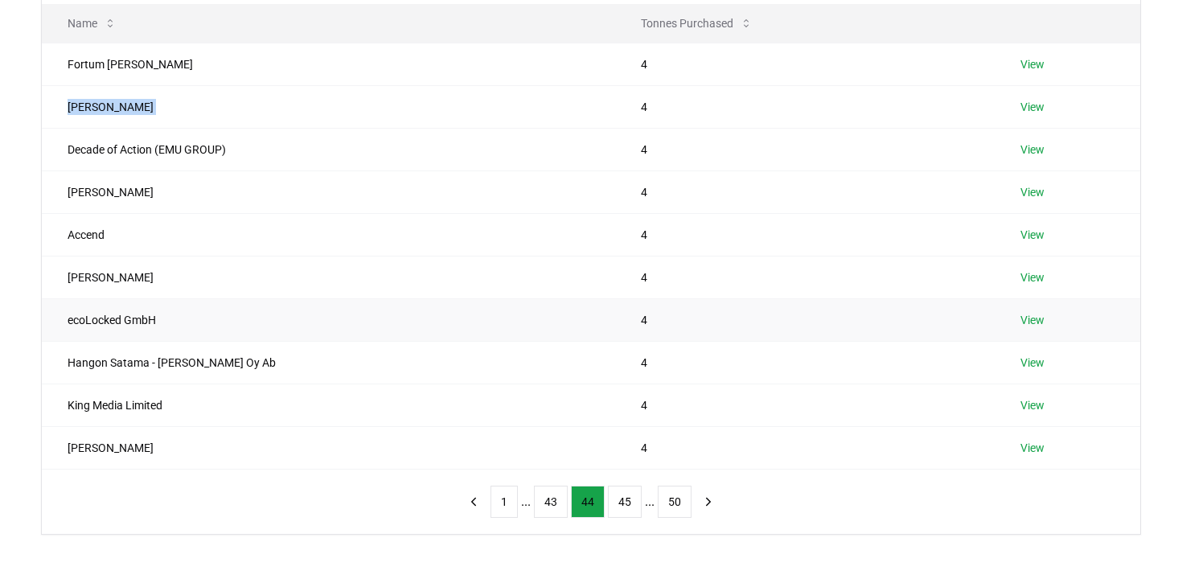
click at [442, 315] on td "ecoLocked GmbH" at bounding box center [328, 319] width 573 height 43
click at [444, 376] on td "Hangon Satama - Hangö Hamn Oy Ab" at bounding box center [328, 362] width 573 height 43
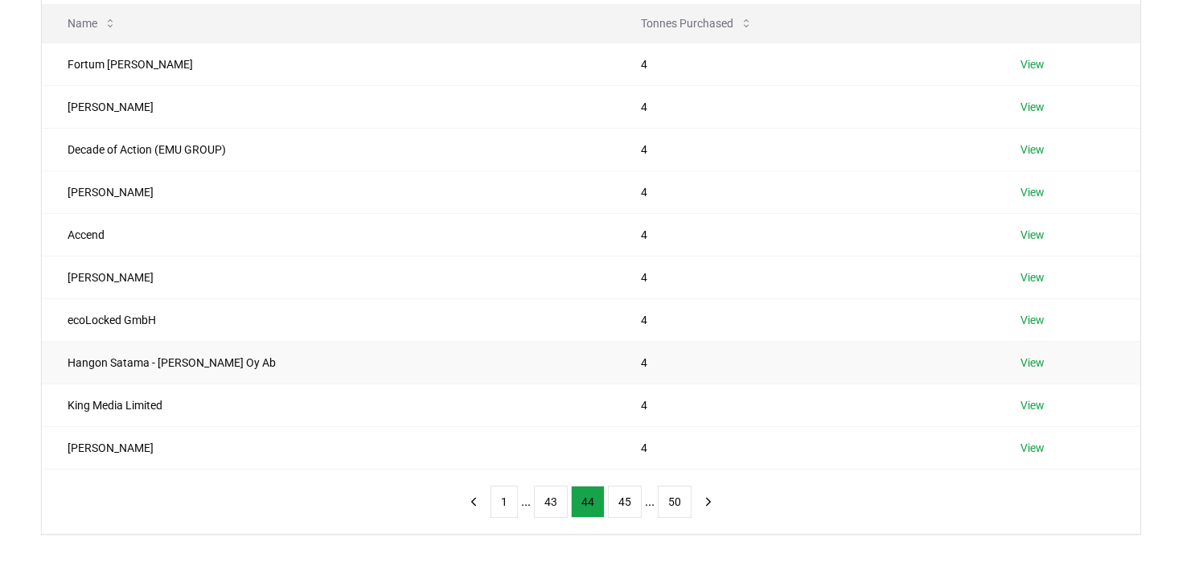
click at [444, 376] on td "Hangon Satama - Hangö Hamn Oy Ab" at bounding box center [328, 362] width 573 height 43
click at [436, 405] on td "King Media Limited" at bounding box center [328, 404] width 573 height 43
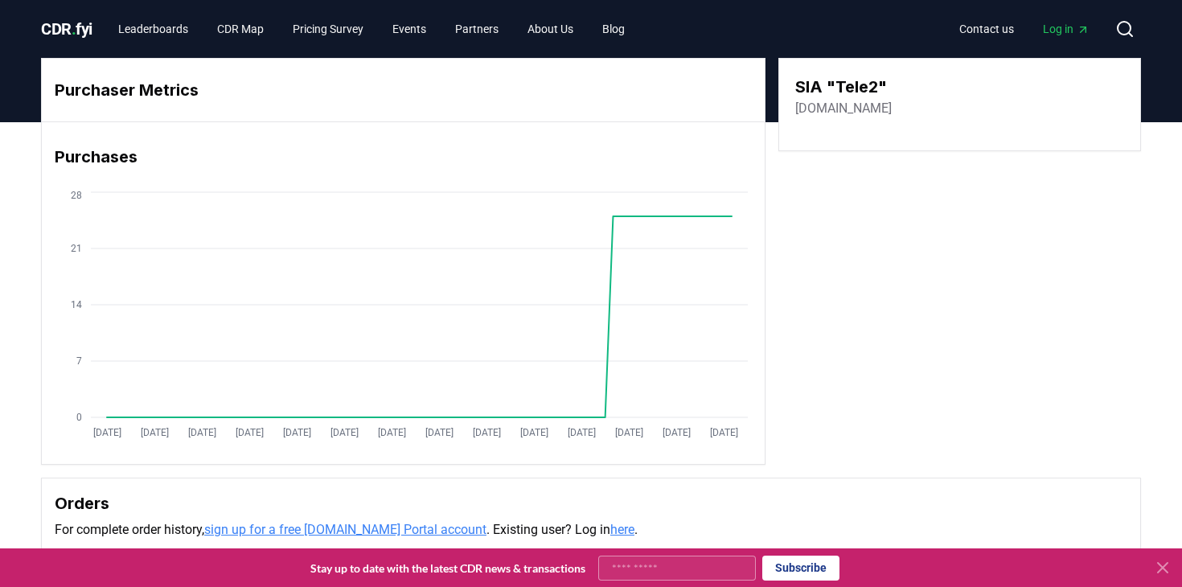
click at [825, 110] on link "[DOMAIN_NAME]" at bounding box center [843, 108] width 96 height 19
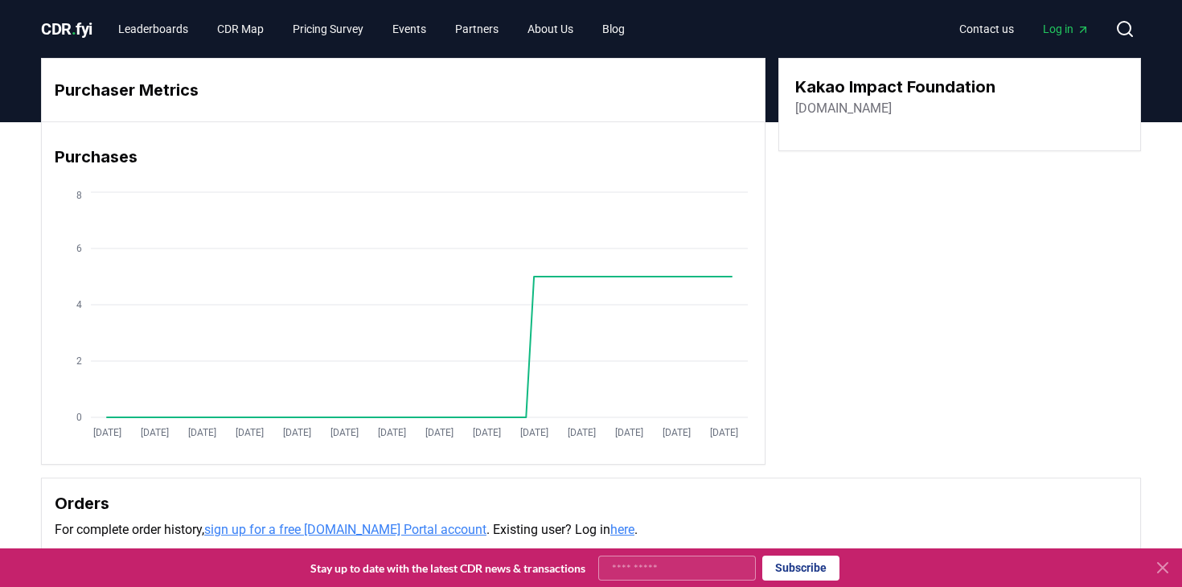
click at [879, 107] on link "[DOMAIN_NAME]" at bounding box center [843, 108] width 96 height 19
